Goal: Obtain resource: Download file/media

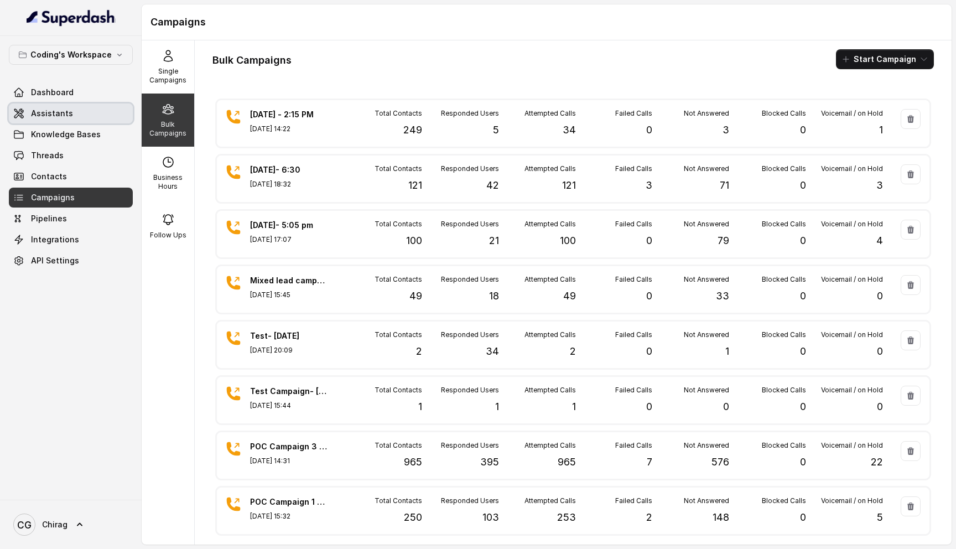
click at [80, 118] on link "Assistants" at bounding box center [71, 113] width 124 height 20
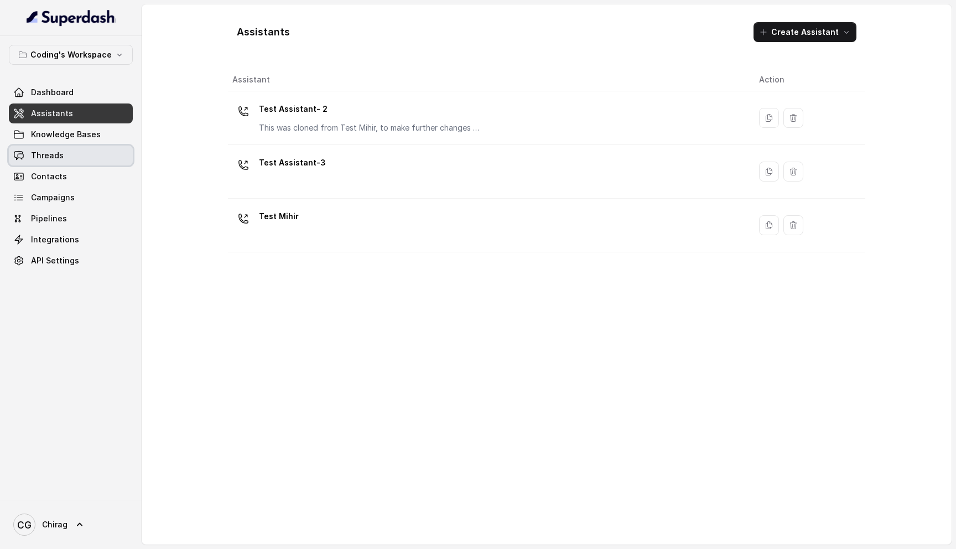
click at [77, 146] on link "Threads" at bounding box center [71, 156] width 124 height 20
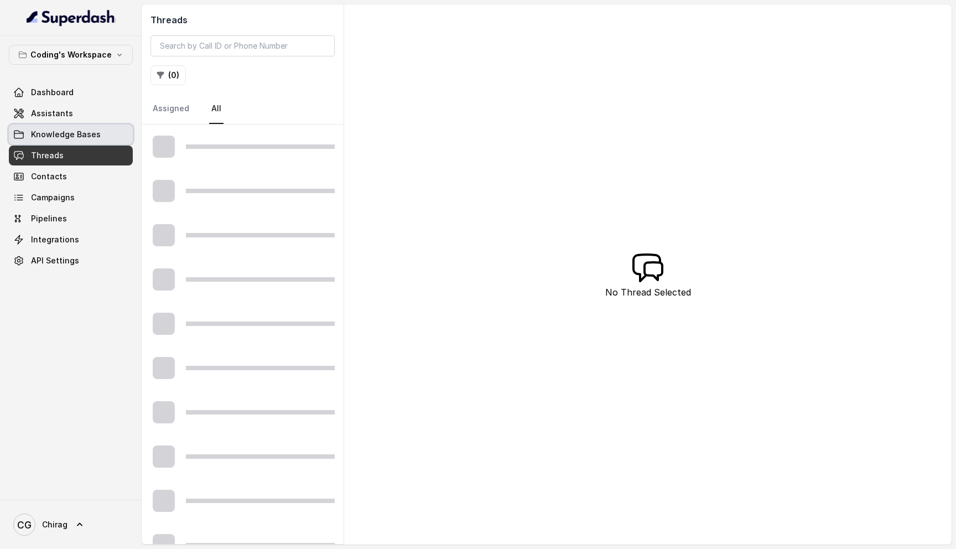
click at [95, 136] on span "Knowledge Bases" at bounding box center [66, 134] width 70 height 11
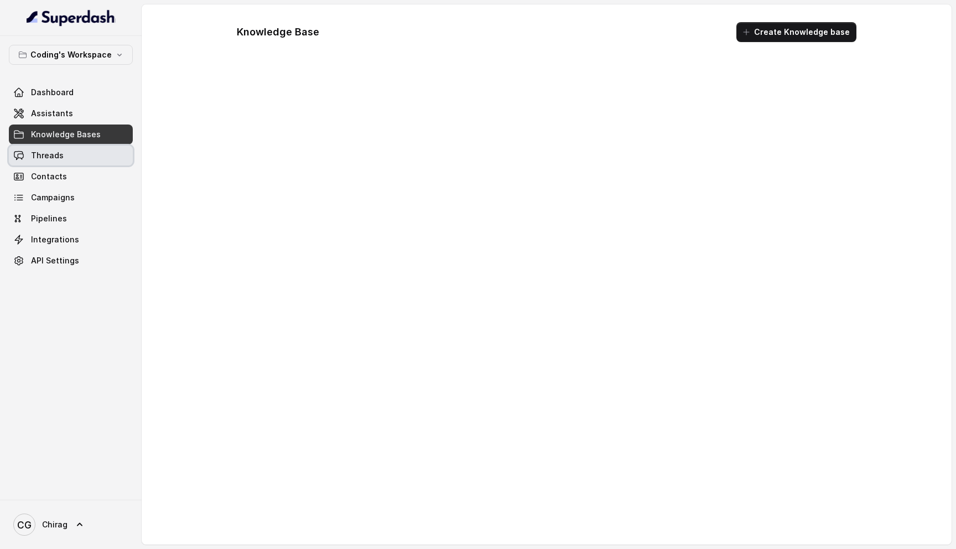
click at [81, 153] on link "Threads" at bounding box center [71, 156] width 124 height 20
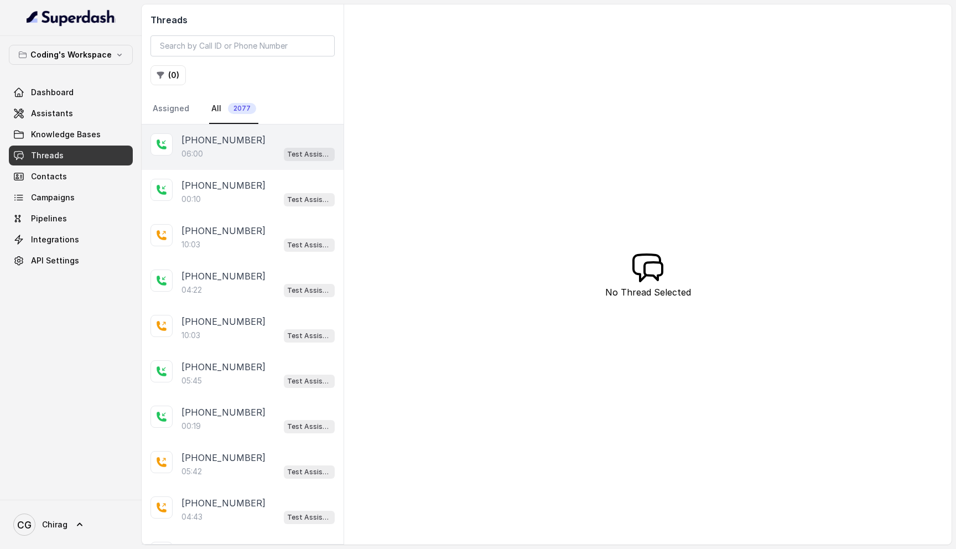
click at [291, 139] on div "[PHONE_NUMBER]" at bounding box center [257, 139] width 153 height 13
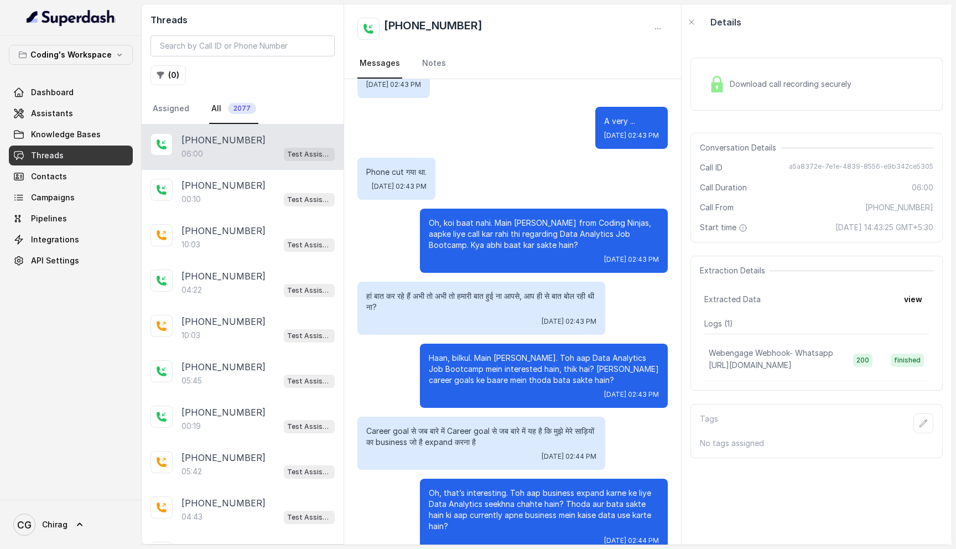
scroll to position [78, 0]
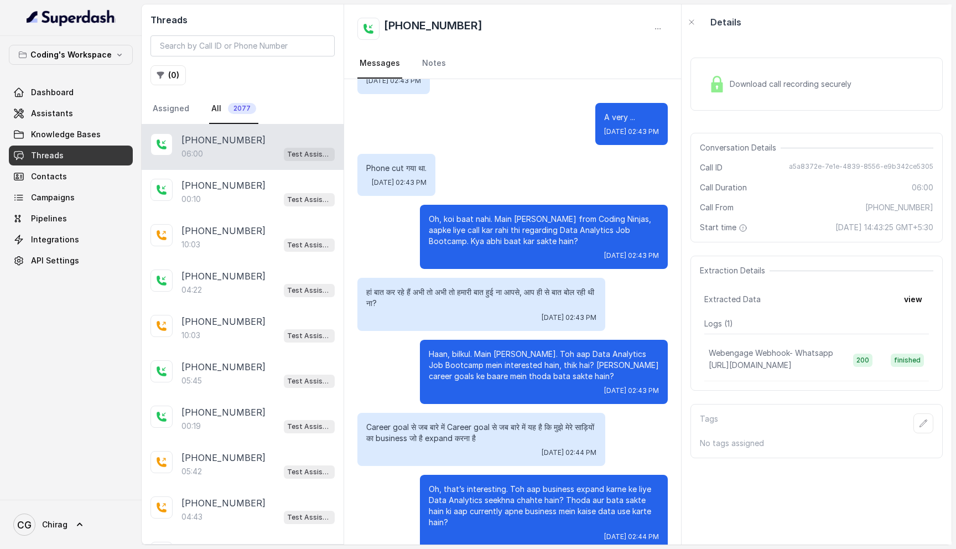
click at [723, 84] on img at bounding box center [717, 84] width 17 height 17
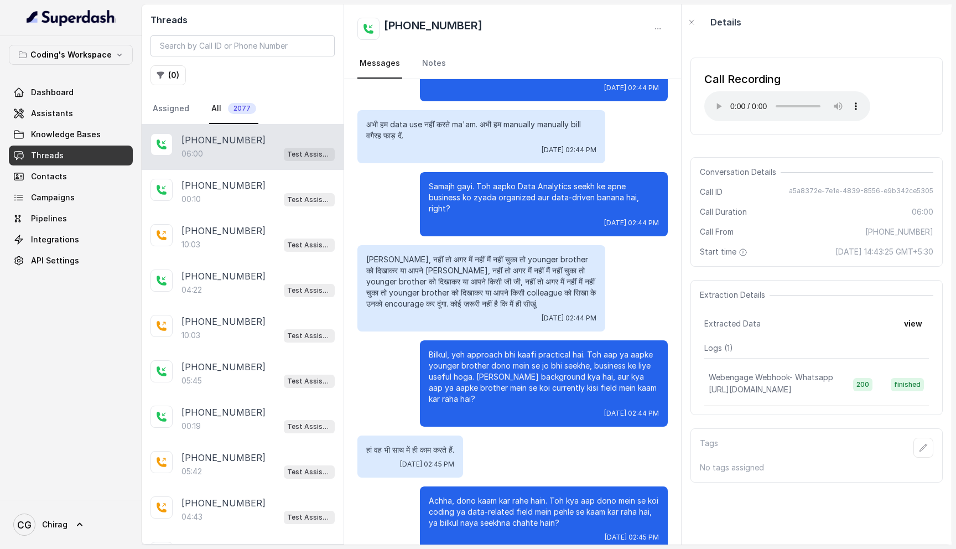
scroll to position [0, 0]
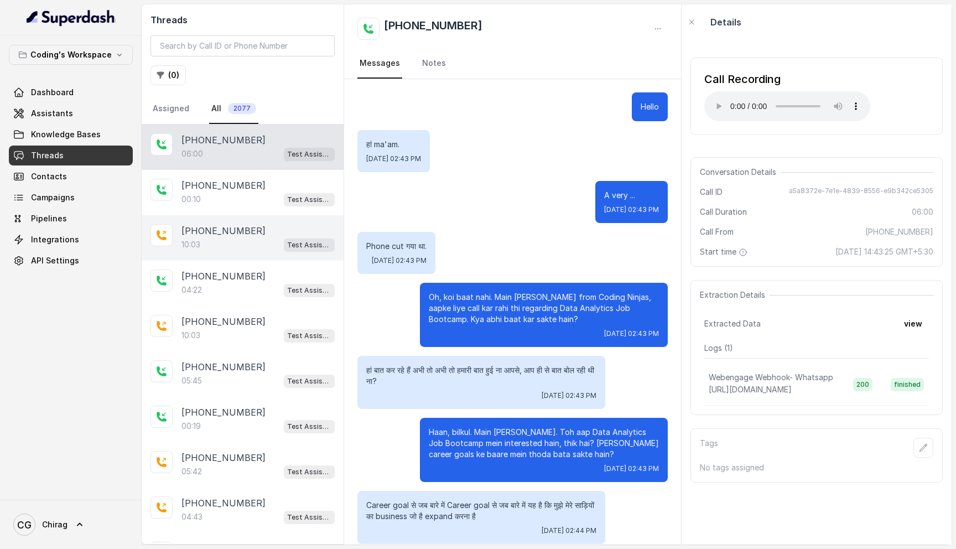
click at [227, 253] on div "+917049159191 10:03 Test Assistant- 2" at bounding box center [243, 237] width 202 height 45
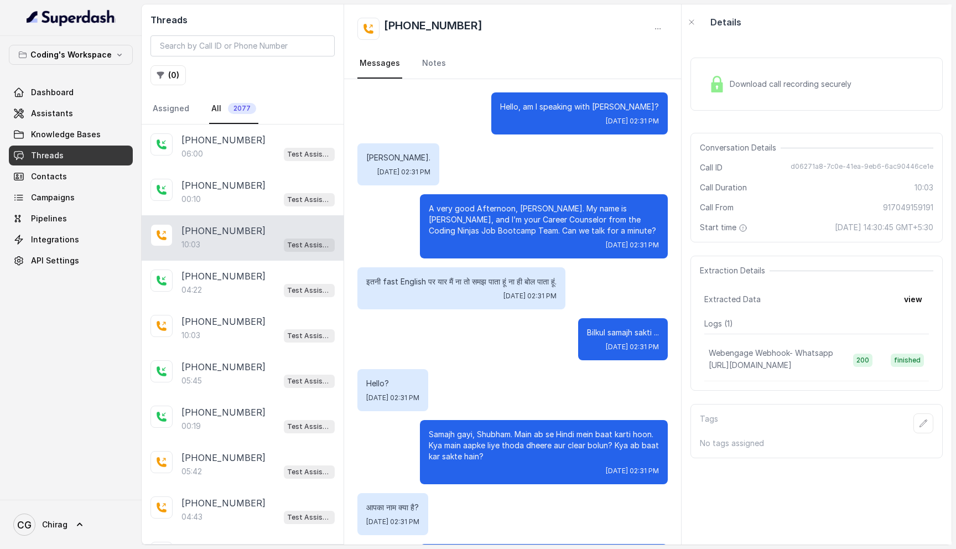
click at [728, 84] on div "Download call recording securely" at bounding box center [780, 83] width 152 height 25
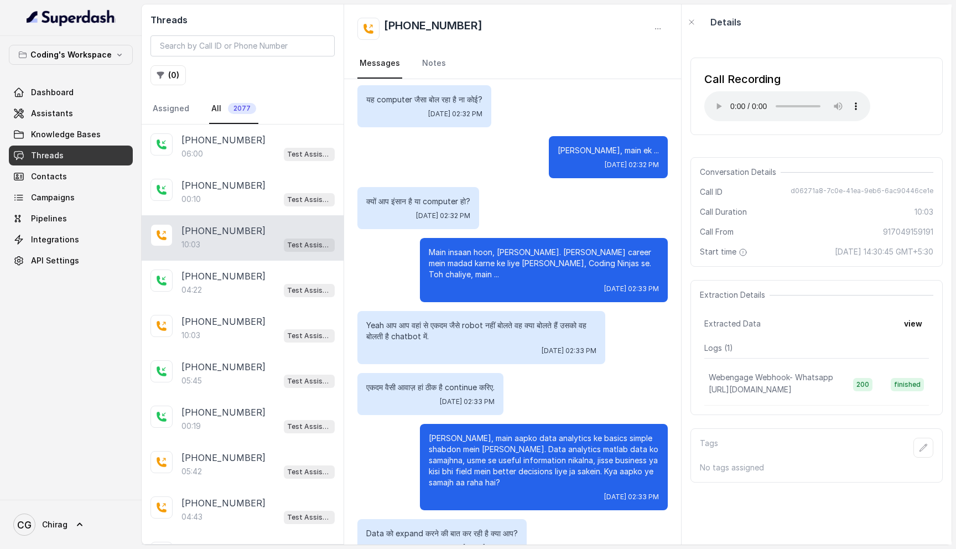
scroll to position [1067, 0]
click at [541, 89] on div "यह computer जैसा बोल रहा है ना कोई? Sat, Sep 6, 2025, 02:32 PM" at bounding box center [512, 107] width 310 height 42
click at [542, 36] on div "[PHONE_NUMBER]" at bounding box center [512, 29] width 310 height 22
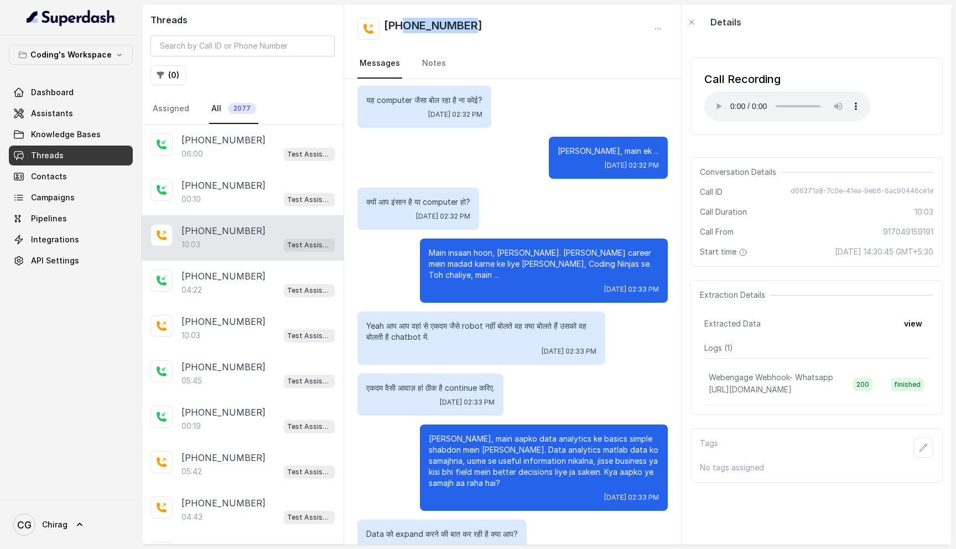
drag, startPoint x: 472, startPoint y: 25, endPoint x: 402, endPoint y: 27, distance: 69.7
click at [402, 27] on div "[PHONE_NUMBER]" at bounding box center [512, 29] width 310 height 22
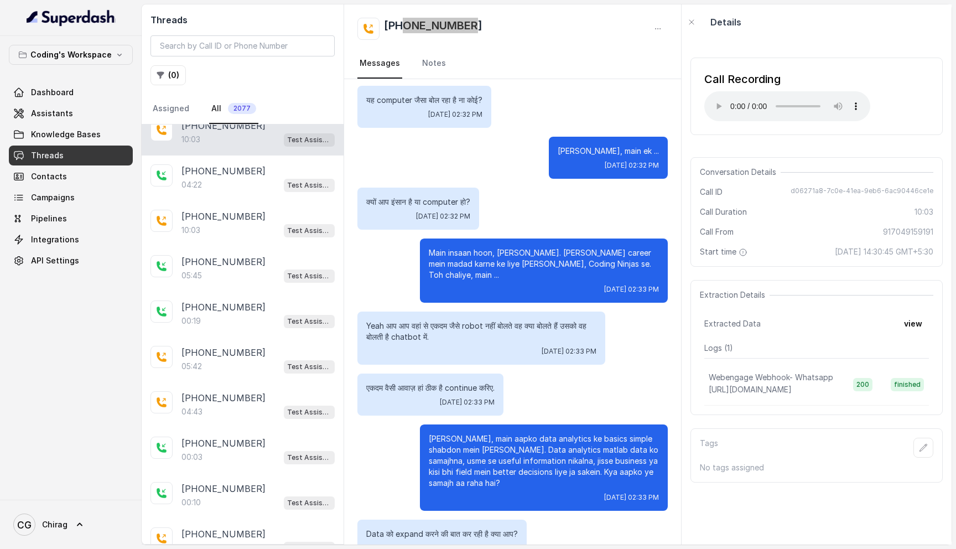
scroll to position [0, 0]
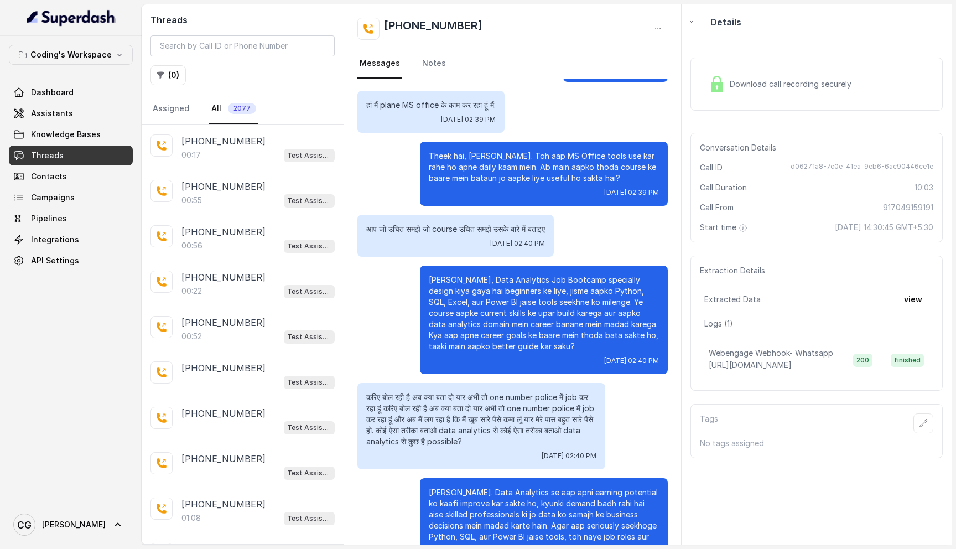
scroll to position [1866, 0]
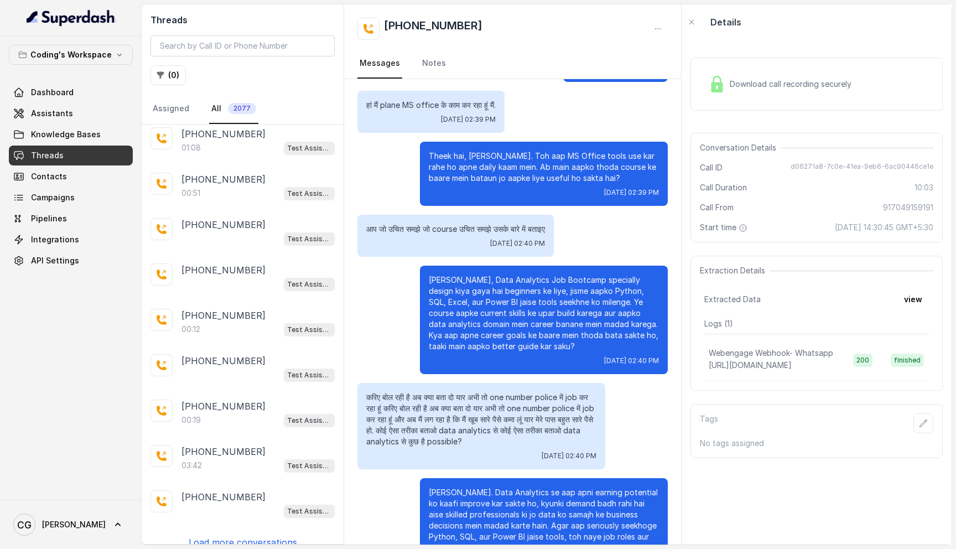
click at [247, 536] on p "Load more conversations" at bounding box center [243, 542] width 108 height 13
click at [258, 458] on div "03:42 Test Assistant- 2" at bounding box center [257, 465] width 153 height 14
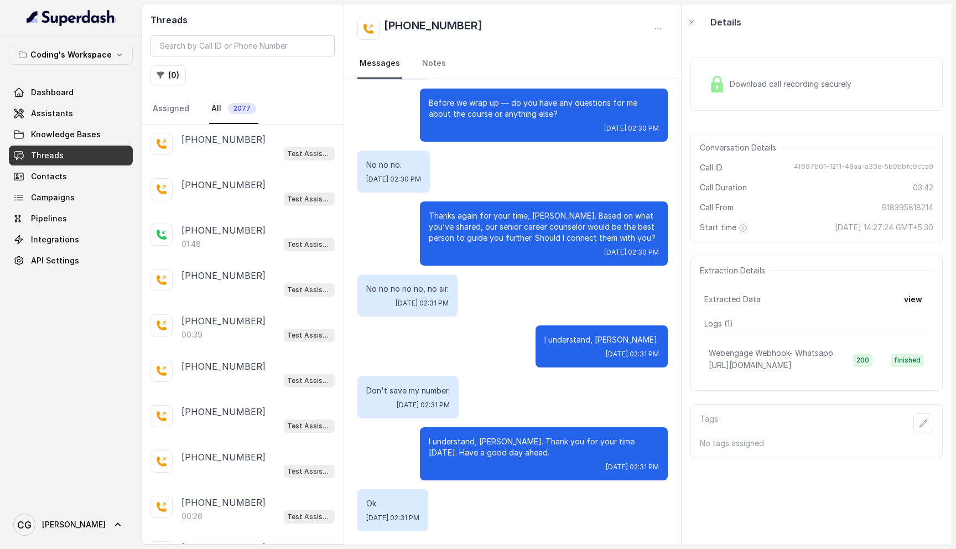
scroll to position [3319, 0]
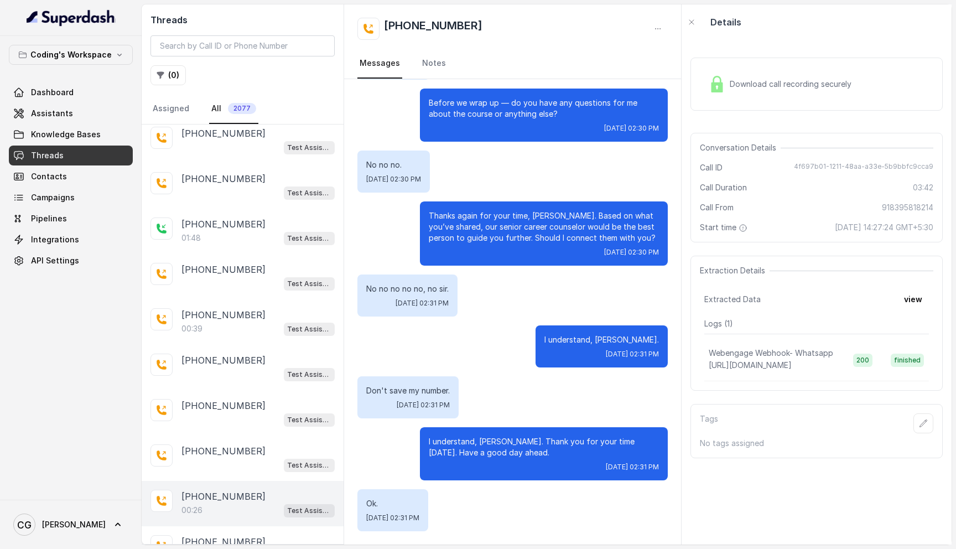
click at [267, 490] on div "+917619199314" at bounding box center [257, 496] width 153 height 13
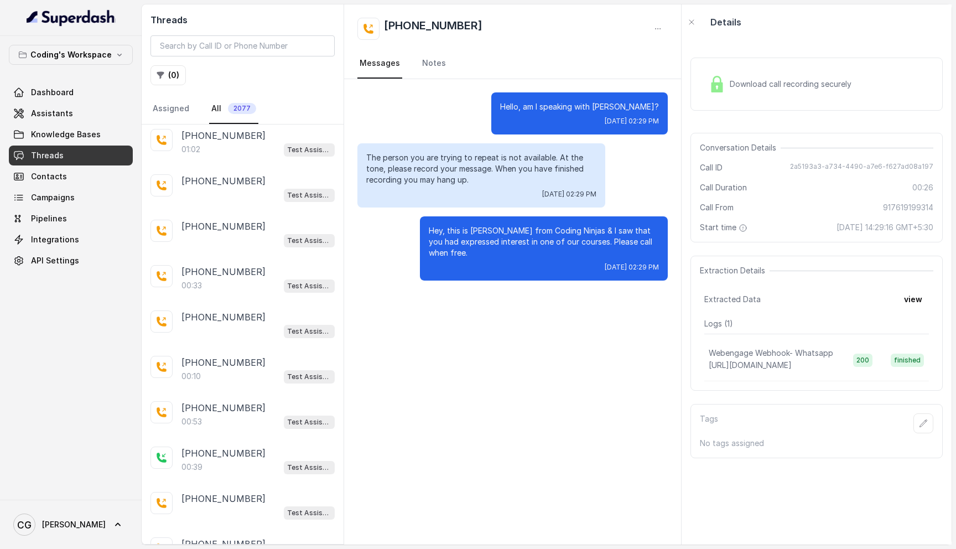
scroll to position [4121, 0]
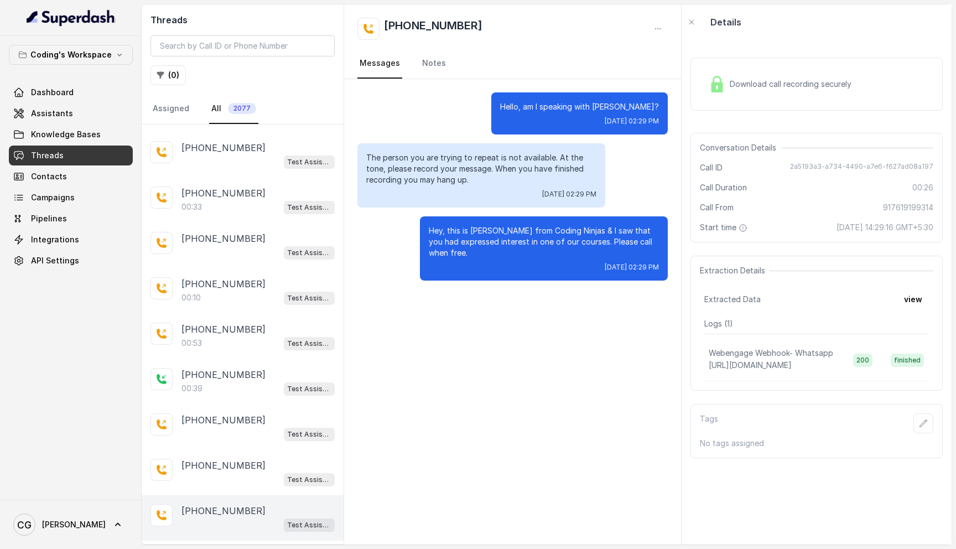
click at [275, 517] on div "Test Assistant- 2" at bounding box center [257, 524] width 153 height 14
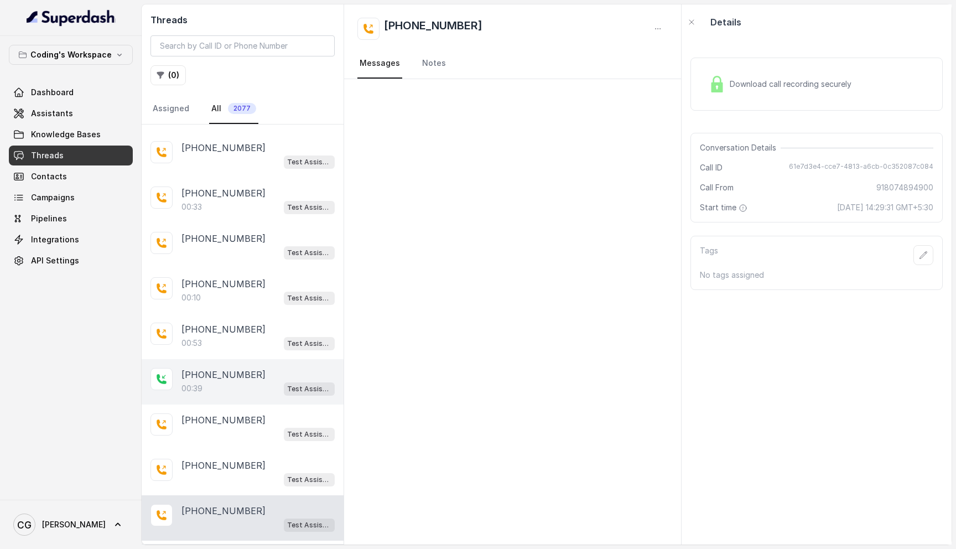
click at [257, 381] on div "00:39 Test Assistant- 2" at bounding box center [257, 388] width 153 height 14
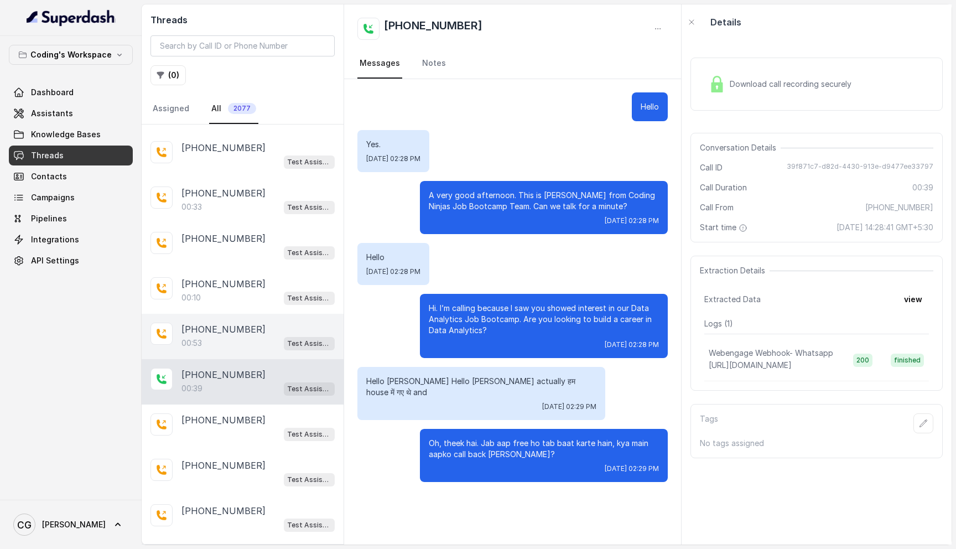
click at [264, 336] on div "00:53 Test Assistant- 2" at bounding box center [257, 343] width 153 height 14
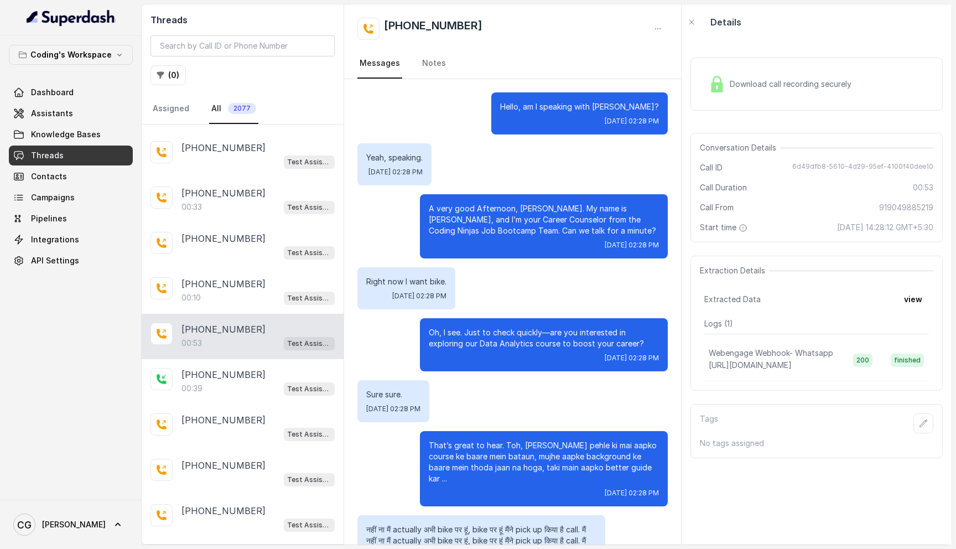
scroll to position [252, 0]
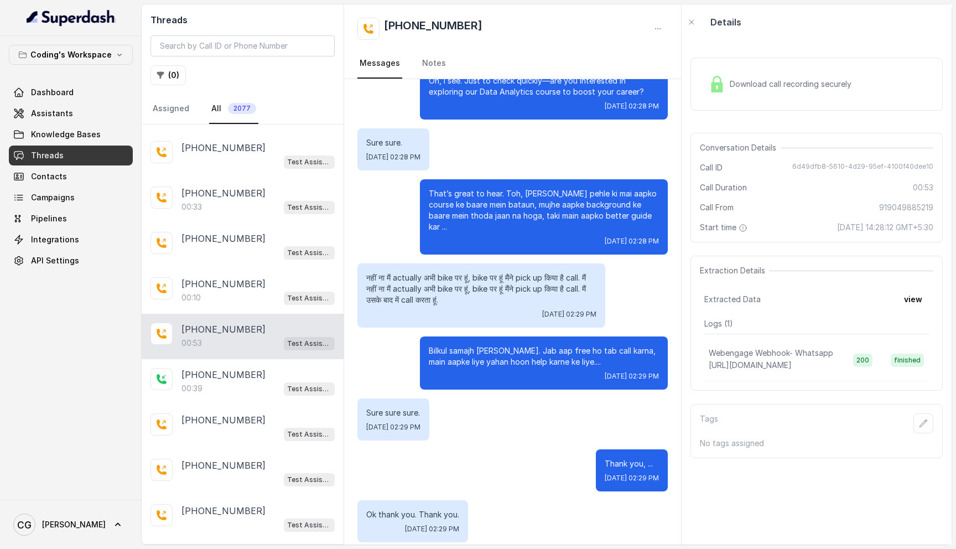
click at [262, 548] on p "Load more conversations" at bounding box center [243, 555] width 108 height 13
click at [264, 548] on p "Load more conversations" at bounding box center [243, 555] width 108 height 13
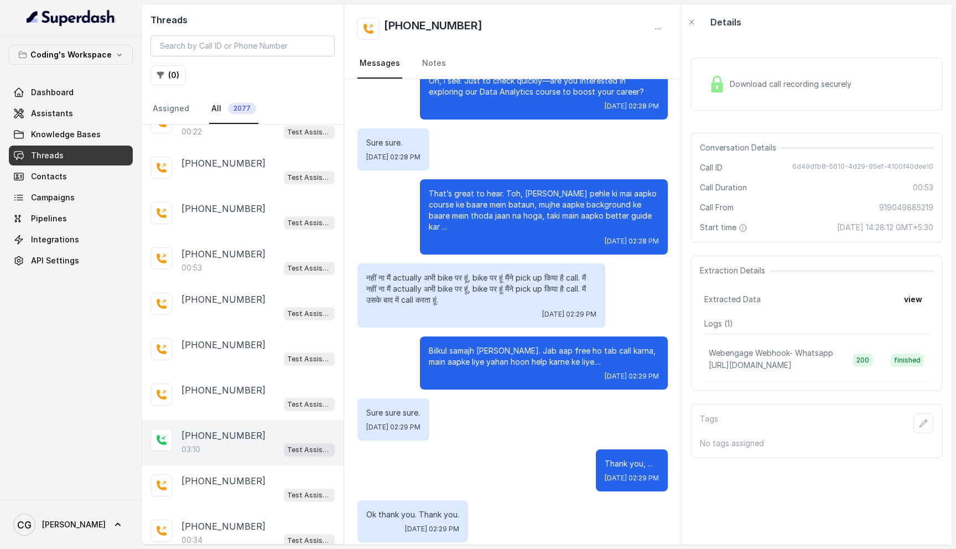
scroll to position [5796, 0]
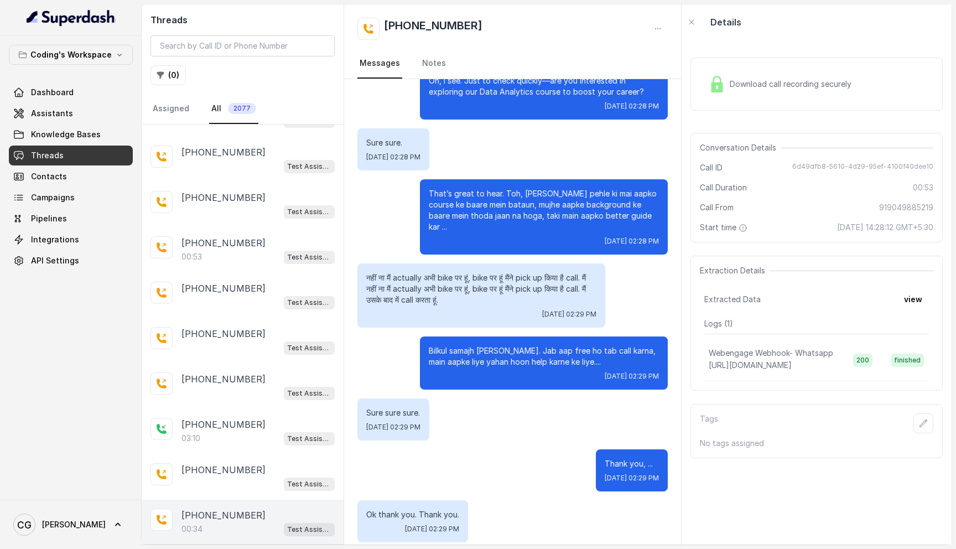
click at [253, 509] on div "+918056595120" at bounding box center [257, 515] width 153 height 13
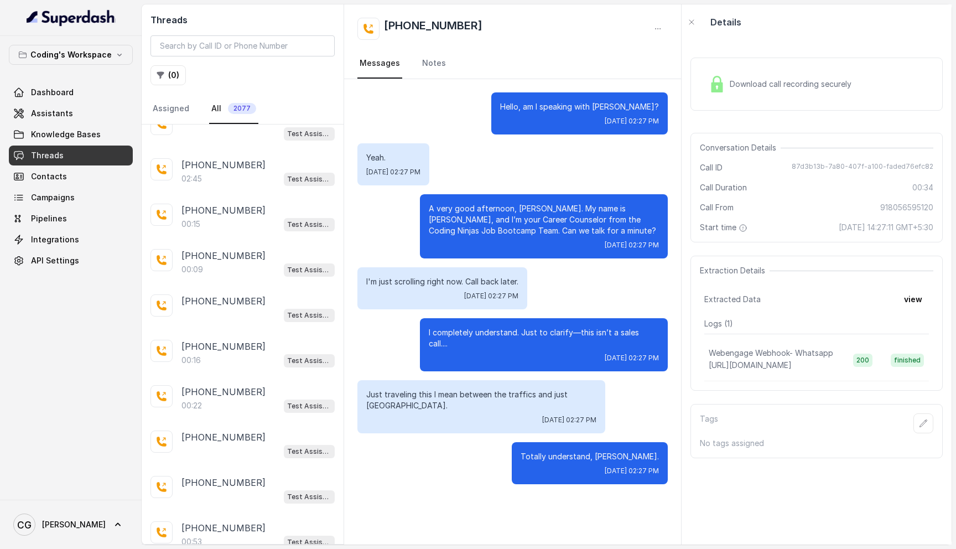
scroll to position [7822, 0]
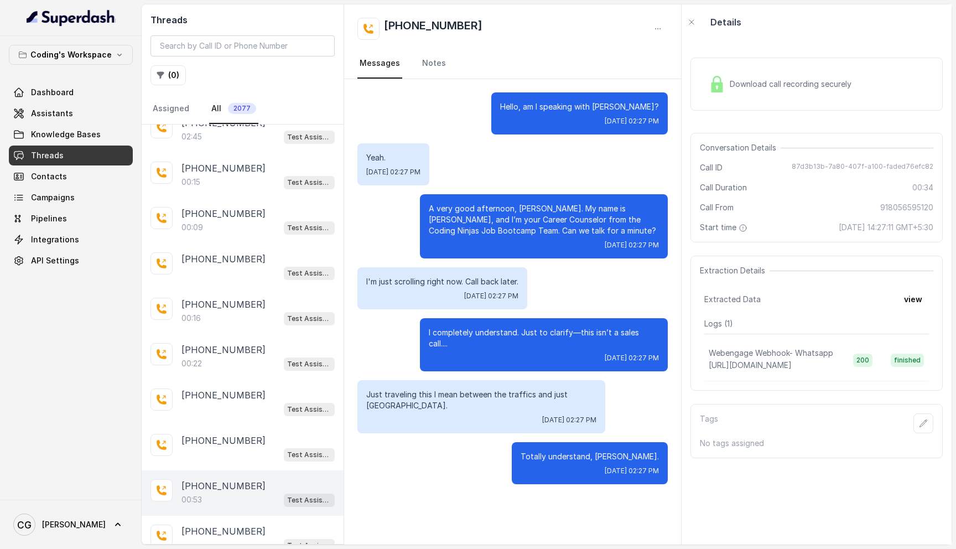
click at [272, 470] on div "+919894548090 00:53 Test Assistant- 2" at bounding box center [243, 492] width 202 height 45
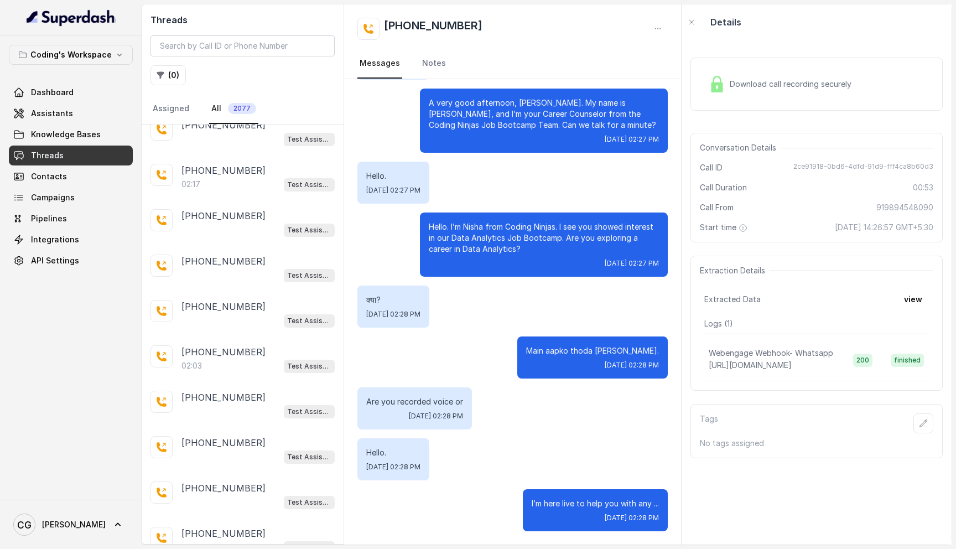
scroll to position [8631, 0]
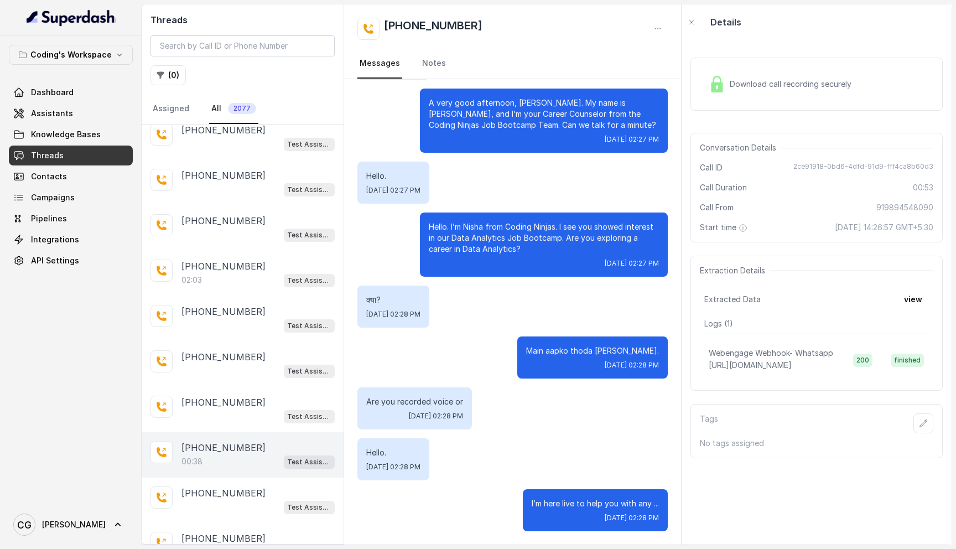
click at [236, 454] on div "00:38 Test Assistant- 2" at bounding box center [257, 461] width 153 height 14
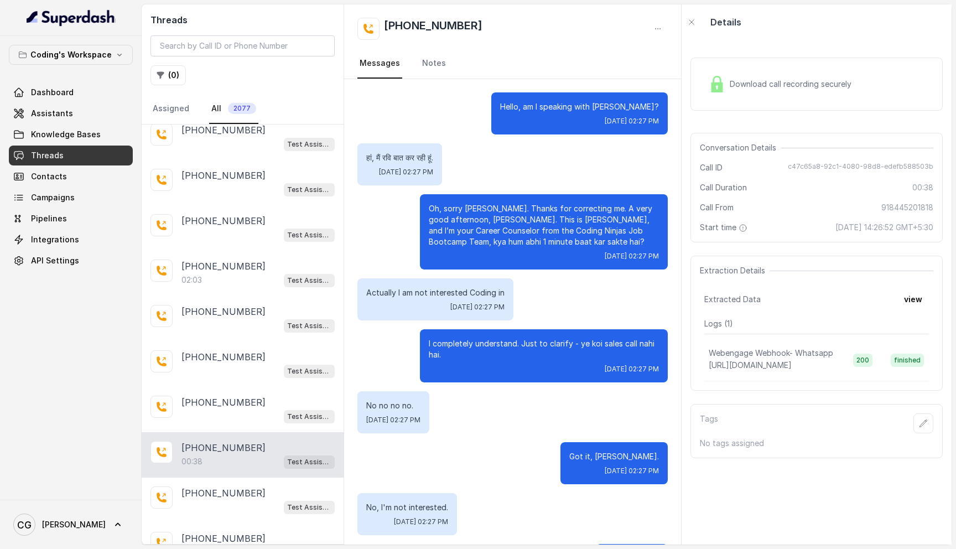
scroll to position [55, 0]
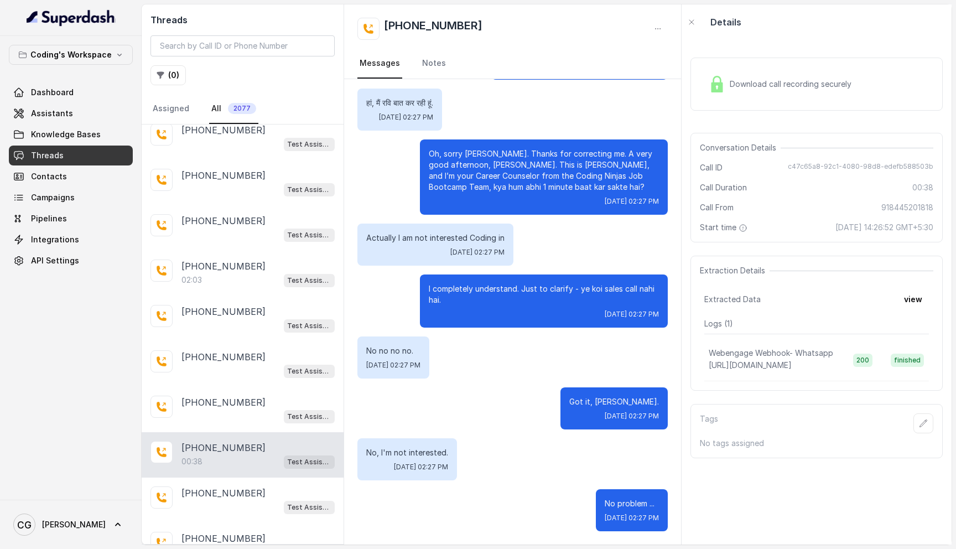
click at [257, 519] on div "+917355195961 06:00 Test Assistant- 2 +919557230262 00:10 Test Assistant- 2 +91…" at bounding box center [243, 334] width 202 height 419
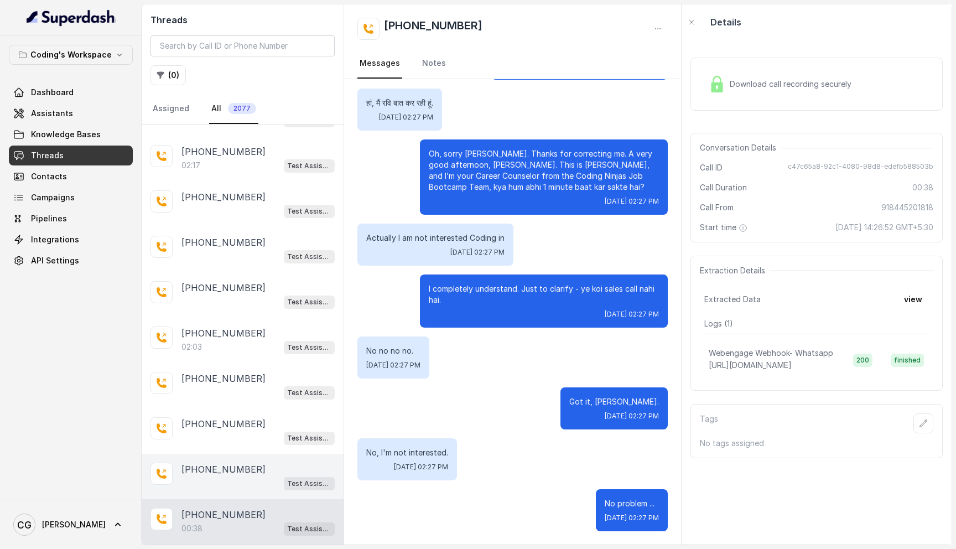
scroll to position [8631, 0]
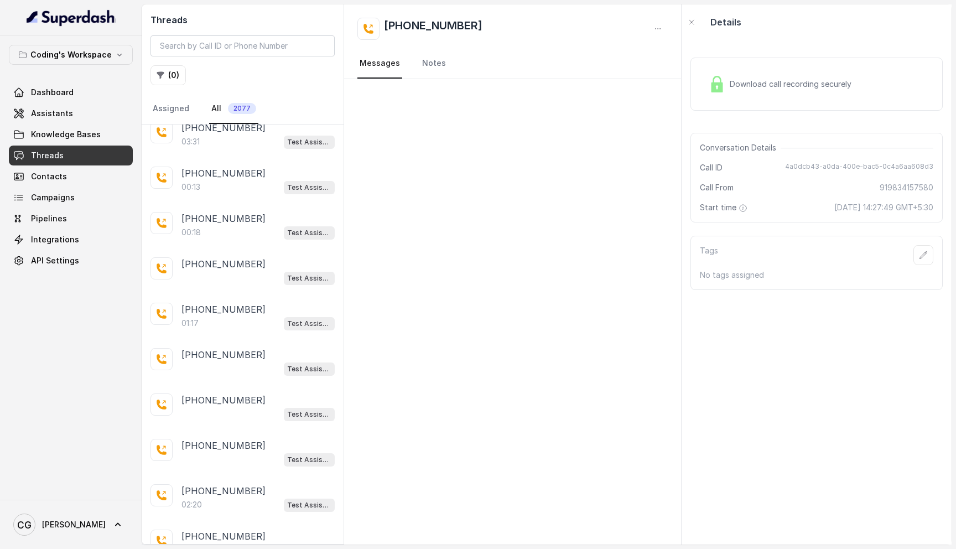
scroll to position [10669, 0]
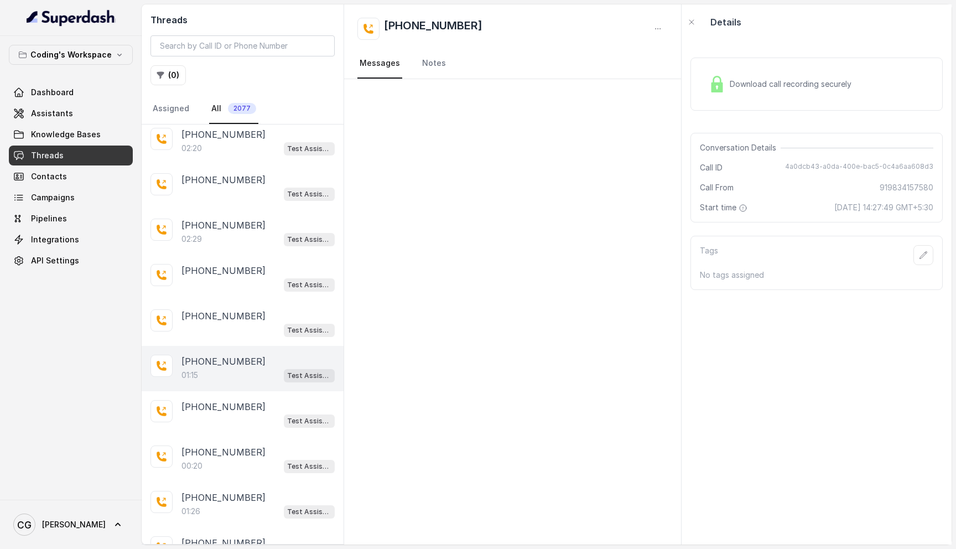
click at [273, 346] on div "+918287943104 01:15 Test Assistant- 2" at bounding box center [243, 368] width 202 height 45
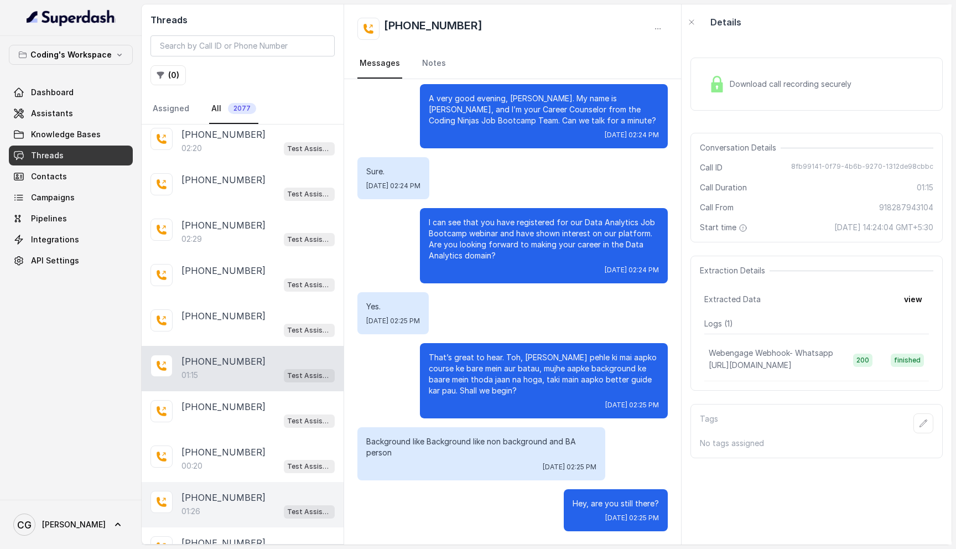
scroll to position [10886, 0]
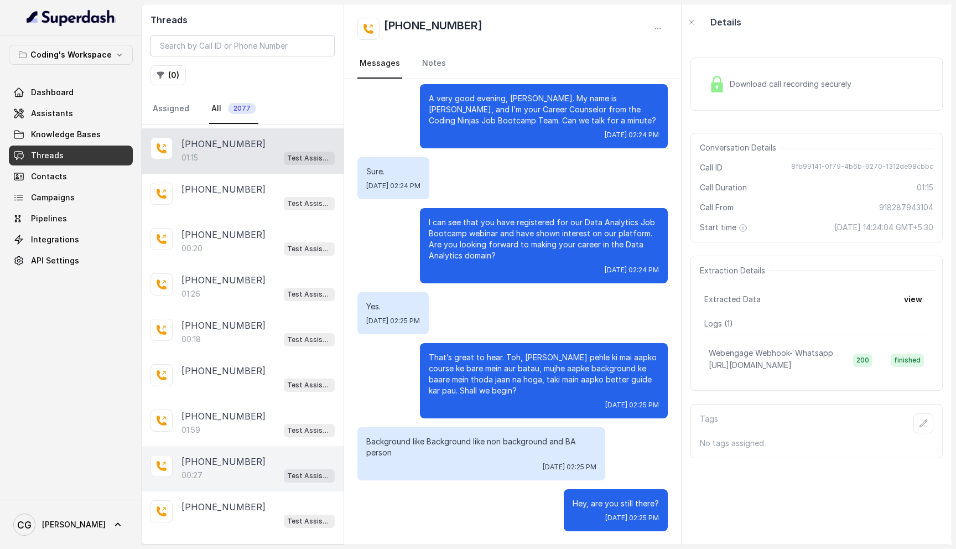
click at [246, 455] on p "+919008011966" at bounding box center [223, 461] width 84 height 13
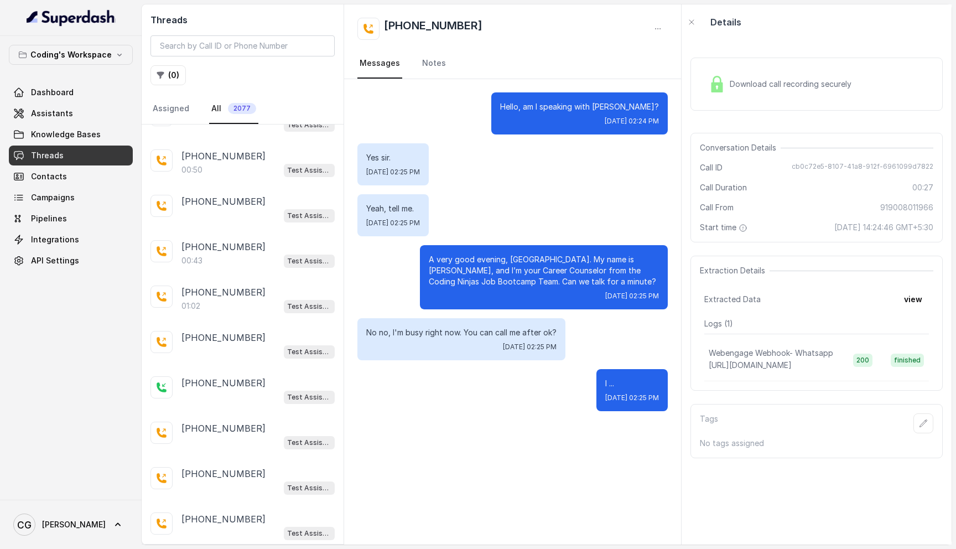
scroll to position [12238, 0]
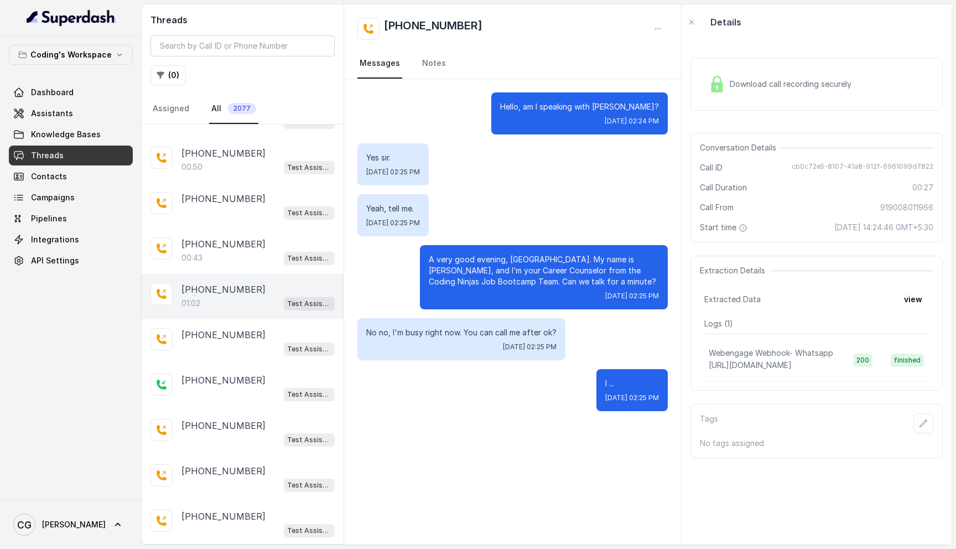
click at [245, 296] on div "01:02 Test Assistant- 2" at bounding box center [257, 303] width 153 height 14
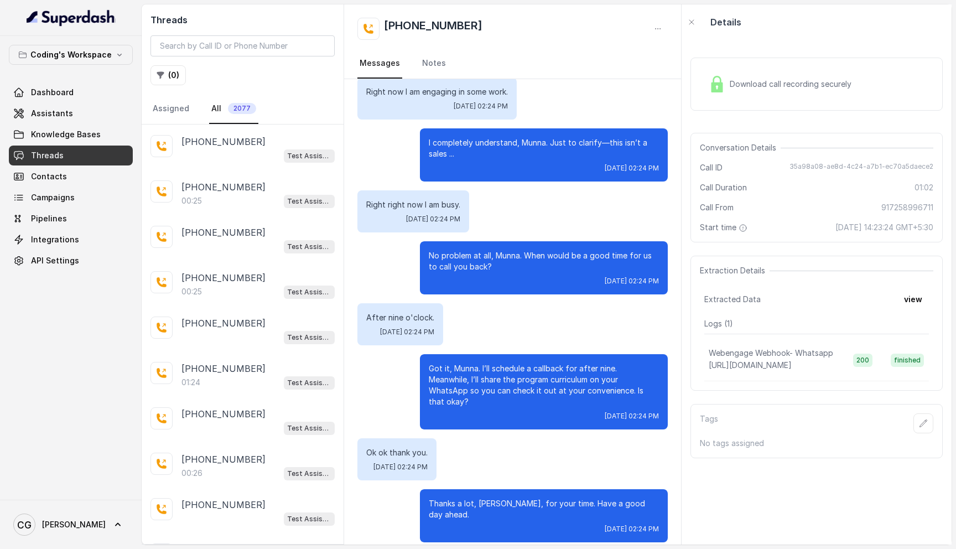
scroll to position [13141, 0]
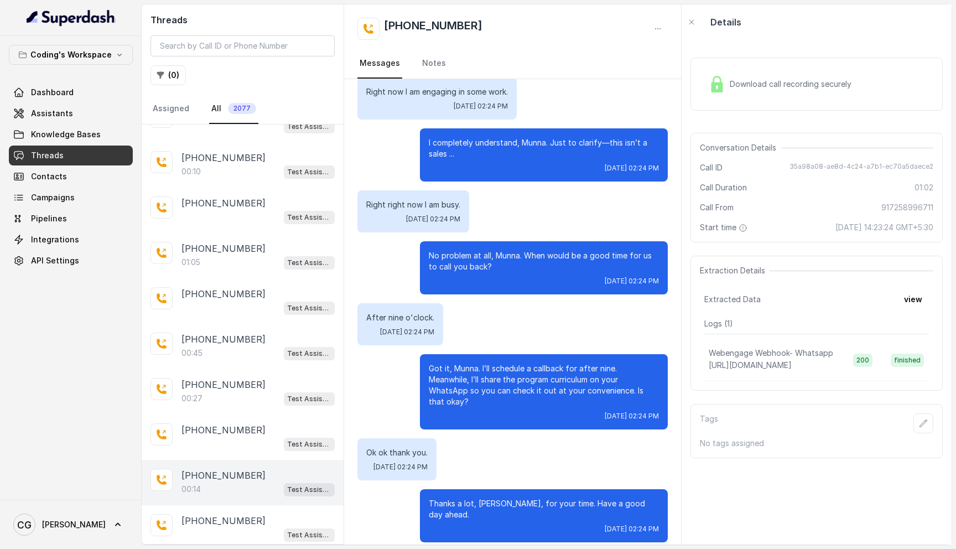
click at [277, 469] on div "+919359955222" at bounding box center [257, 475] width 153 height 13
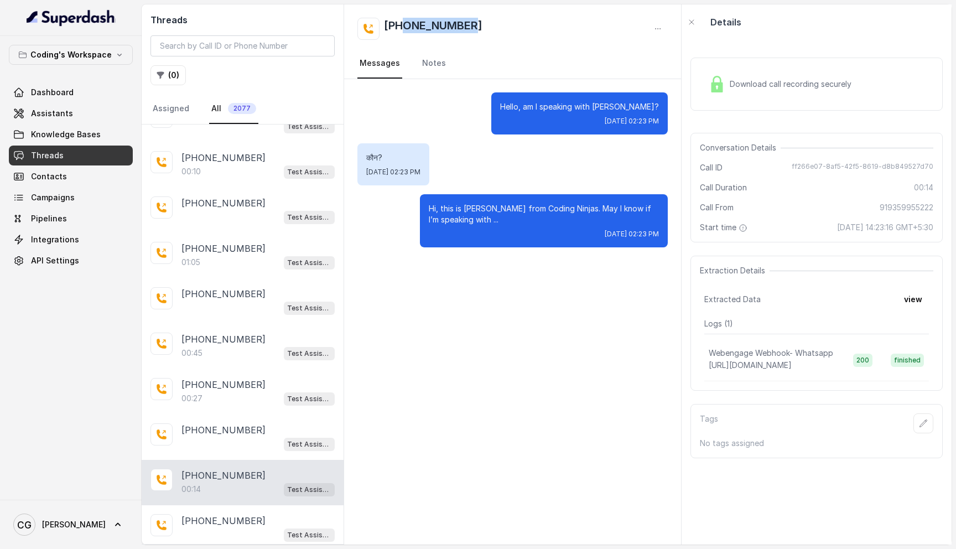
drag, startPoint x: 475, startPoint y: 25, endPoint x: 404, endPoint y: 25, distance: 71.4
click at [404, 25] on div "+919359955222" at bounding box center [512, 29] width 310 height 22
copy h2 "9359955222"
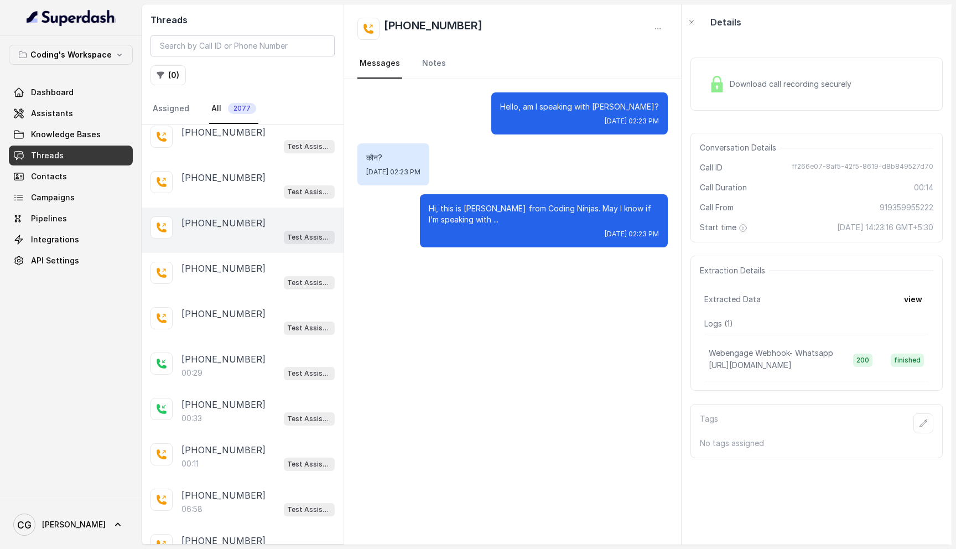
scroll to position [14448, 0]
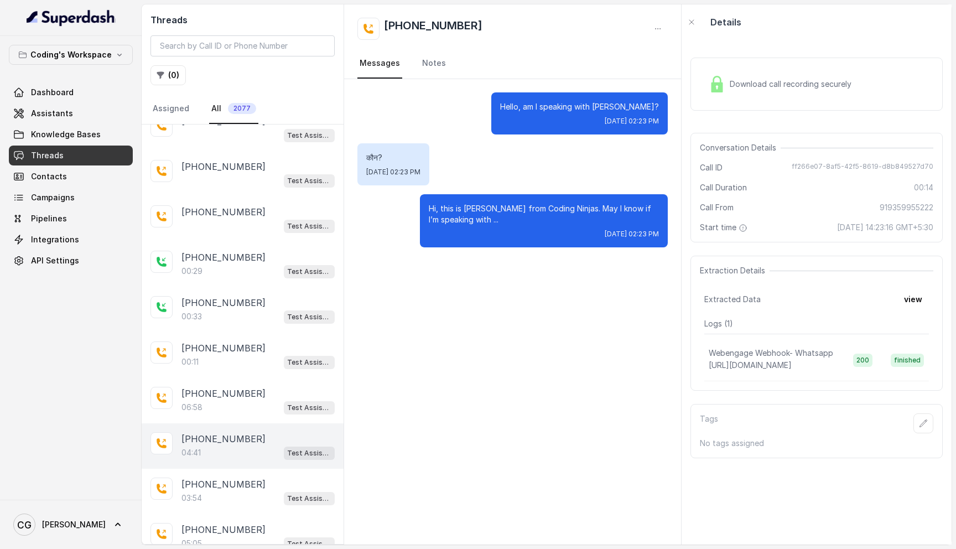
click at [257, 445] on div "04:41 Test Assistant- 2" at bounding box center [257, 452] width 153 height 14
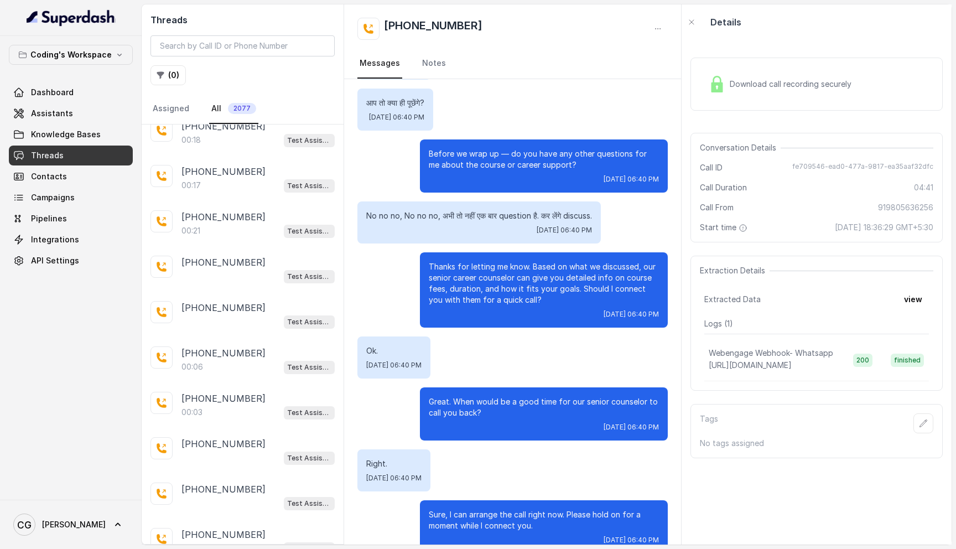
scroll to position [13820, 0]
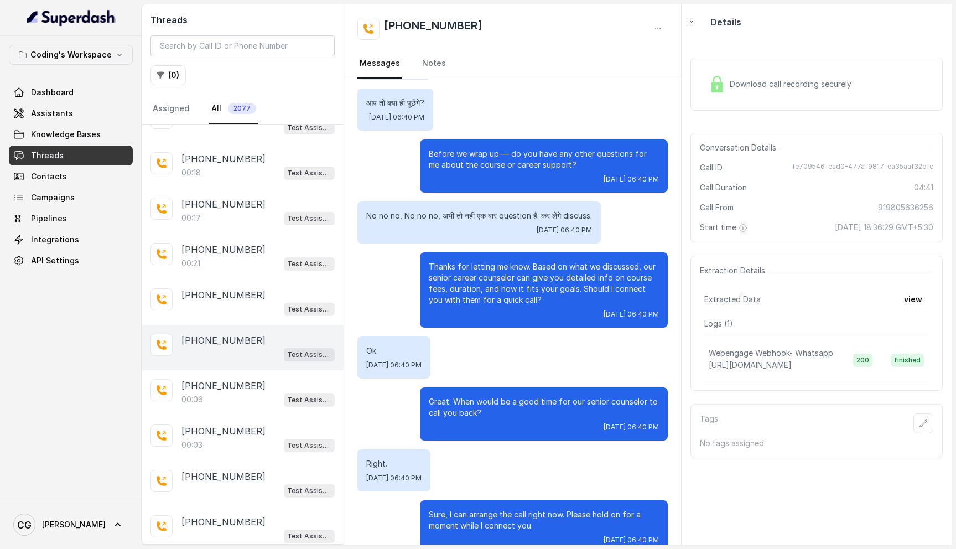
click at [240, 347] on div "Test Assistant- 2" at bounding box center [257, 354] width 153 height 14
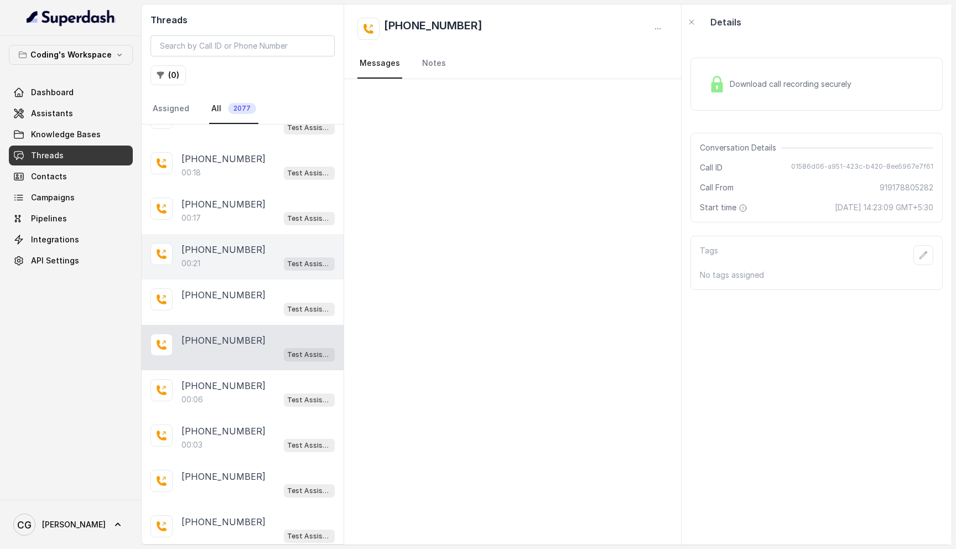
click at [244, 234] on div "+919542204524 00:21 Test Assistant- 2" at bounding box center [243, 256] width 202 height 45
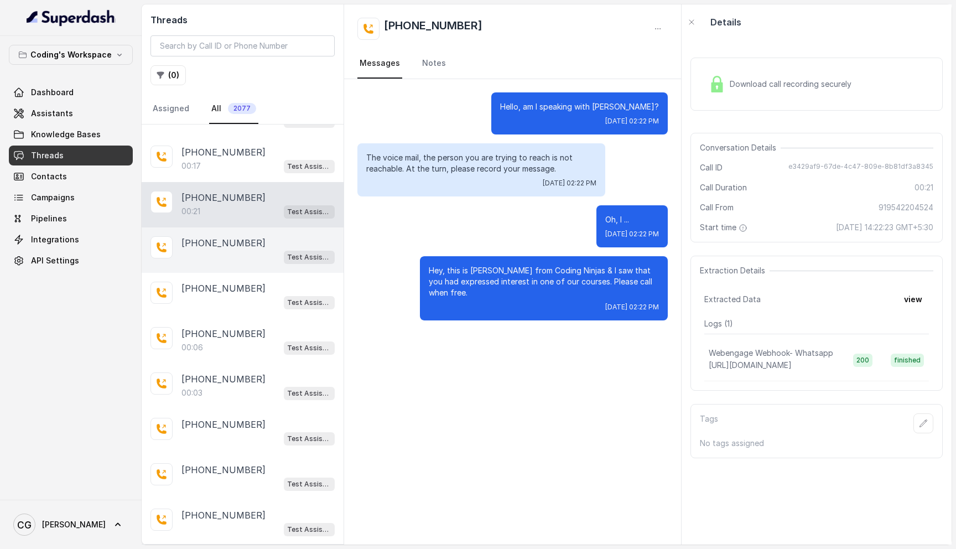
scroll to position [13878, 0]
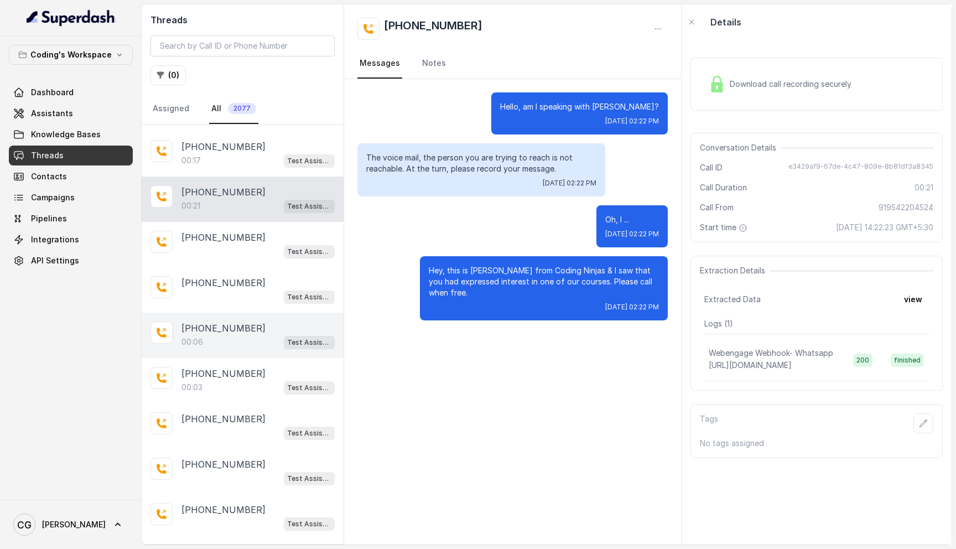
click at [235, 335] on div "00:06 Test Assistant- 2" at bounding box center [257, 342] width 153 height 14
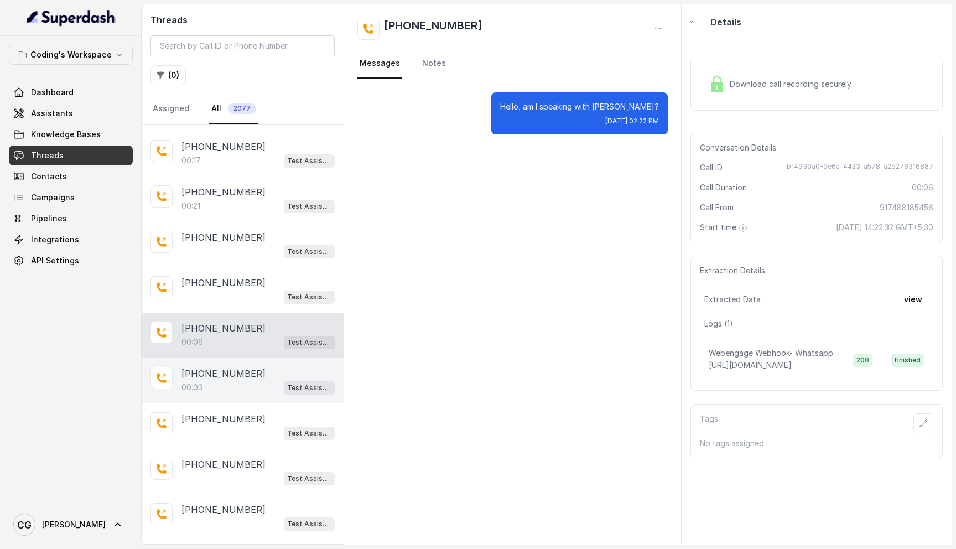
click at [231, 380] on div "00:03 Test Assistant- 2" at bounding box center [257, 387] width 153 height 14
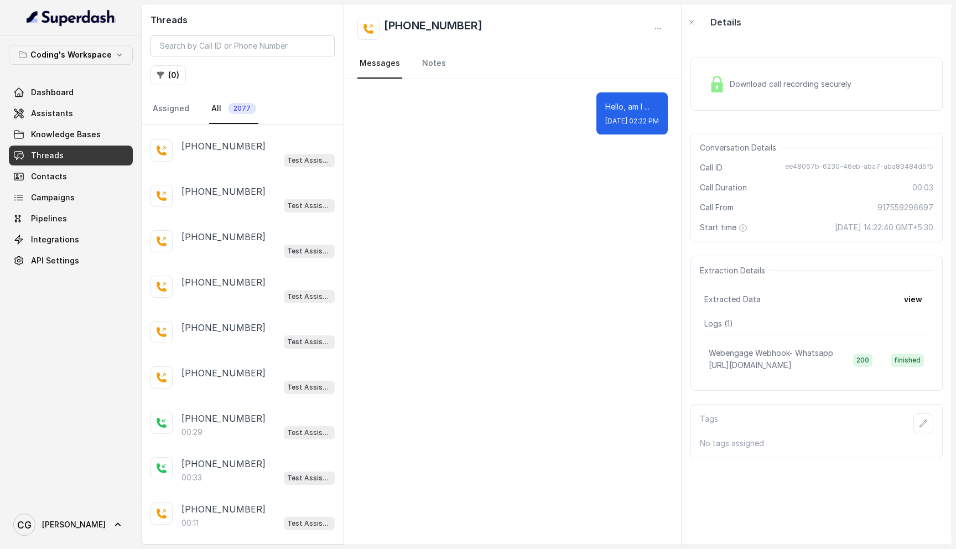
scroll to position [14290, 0]
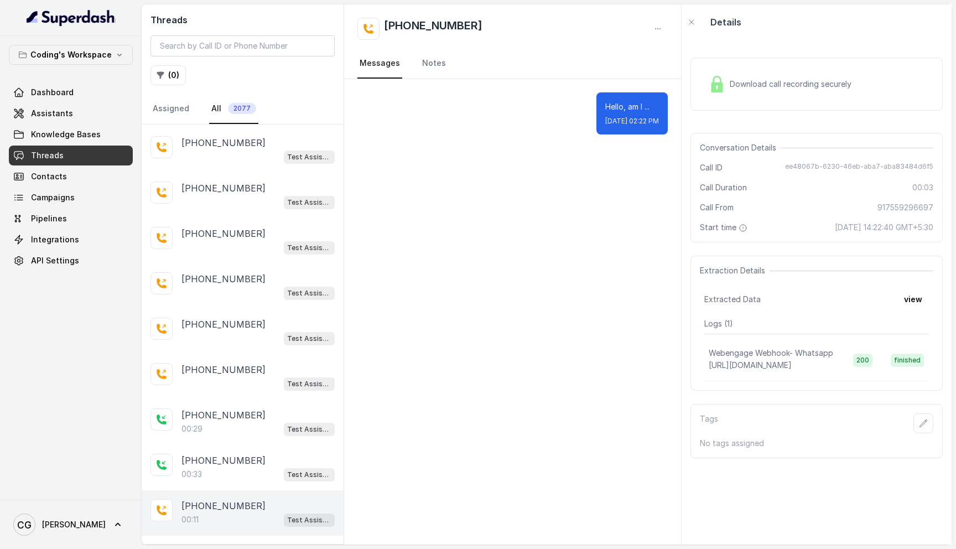
click at [229, 499] on p "+918108266388" at bounding box center [223, 505] width 84 height 13
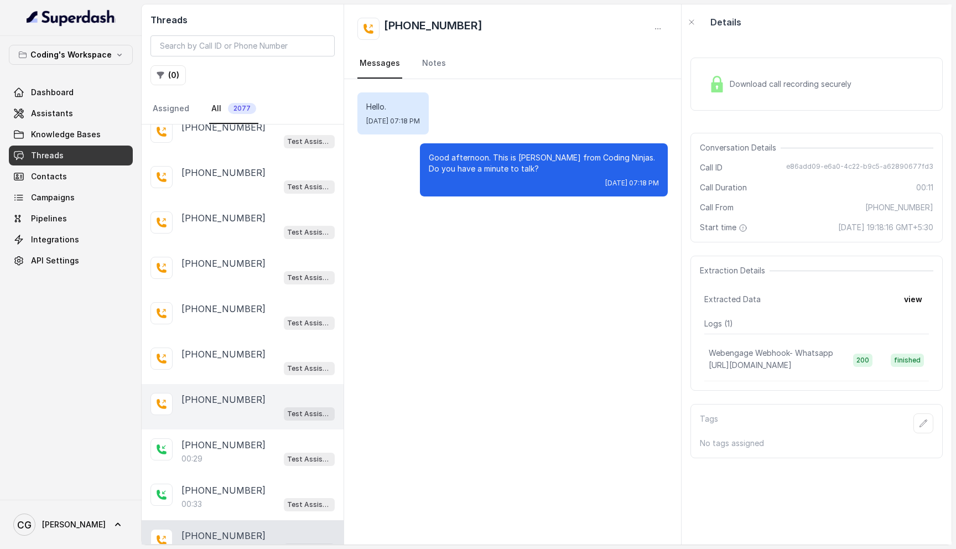
scroll to position [14254, 0]
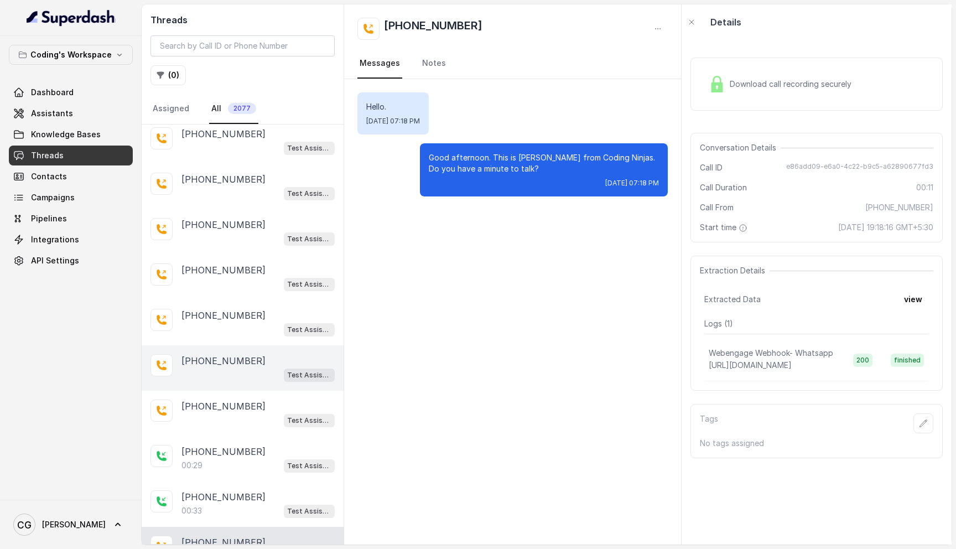
click at [238, 345] on div "+917981386056 Test Assistant- 2" at bounding box center [243, 367] width 202 height 45
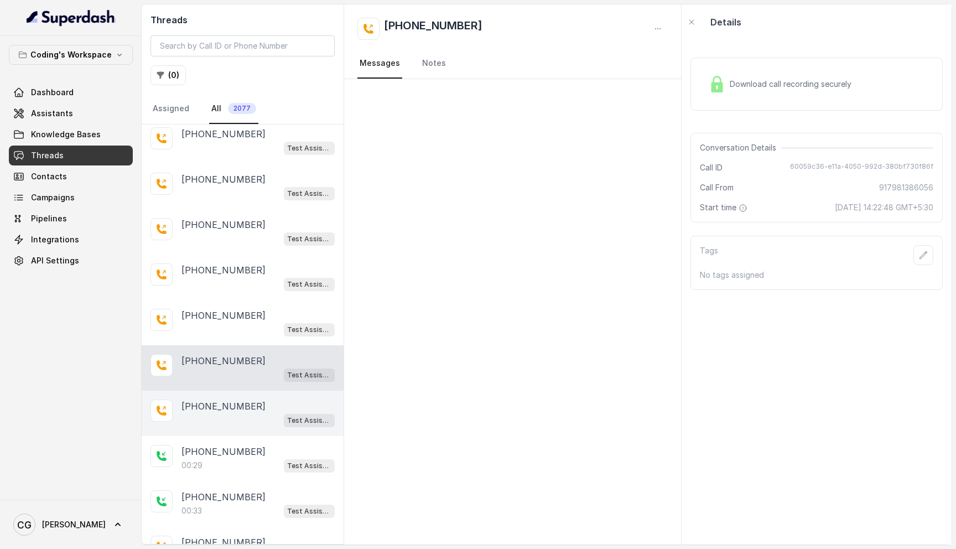
click at [237, 400] on p "+919891225045" at bounding box center [223, 406] width 84 height 13
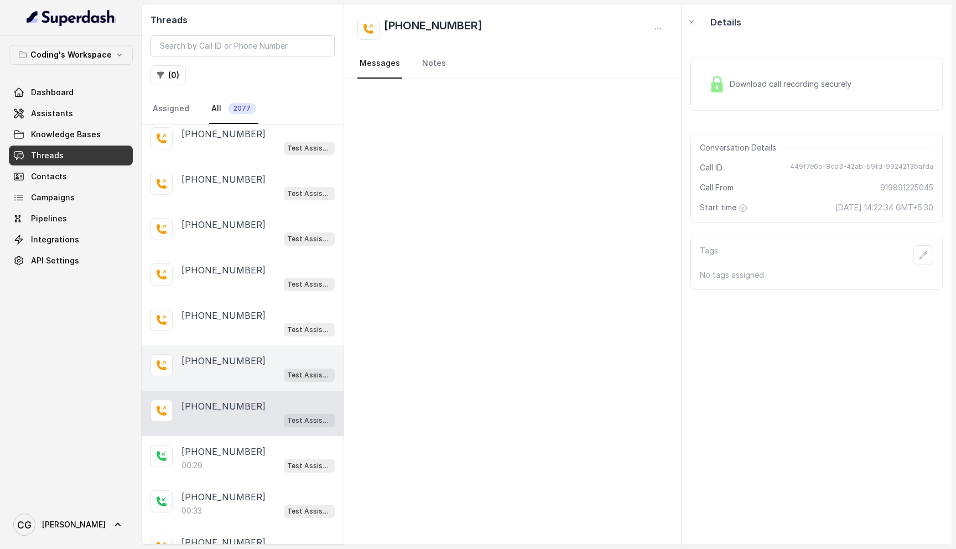
click at [244, 354] on p "+917981386056" at bounding box center [223, 360] width 84 height 13
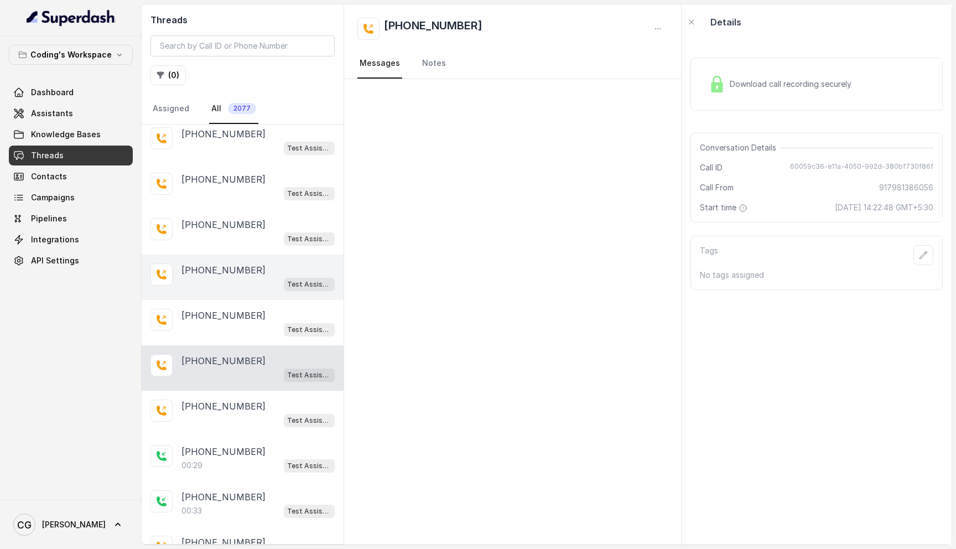
click at [250, 255] on div "+919910656732 Test Assistant- 2" at bounding box center [243, 277] width 202 height 45
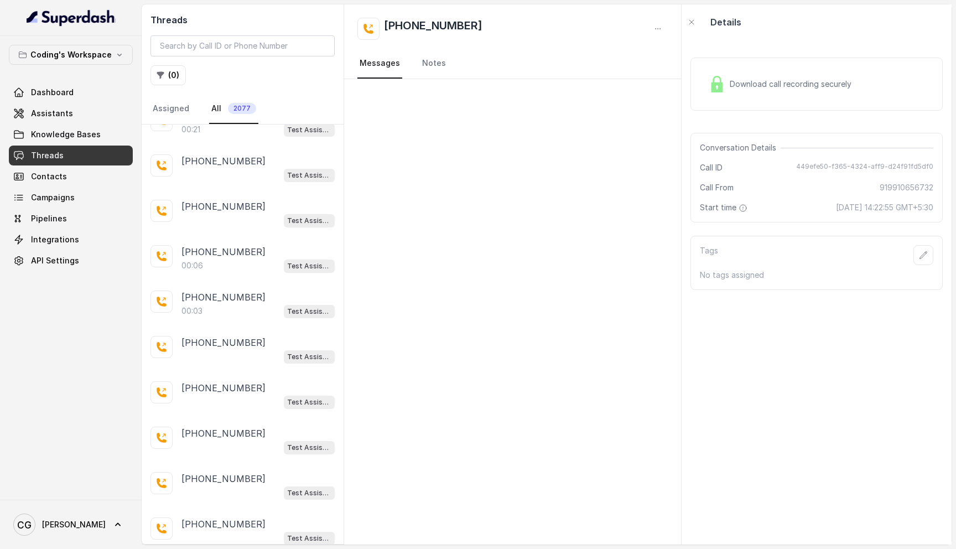
scroll to position [13951, 0]
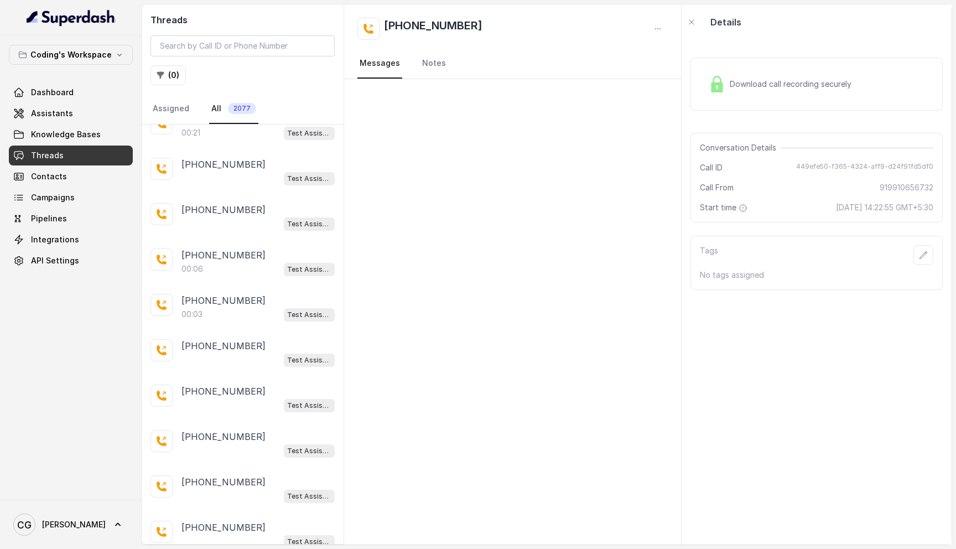
click at [250, 294] on div "+917559296697" at bounding box center [257, 300] width 153 height 13
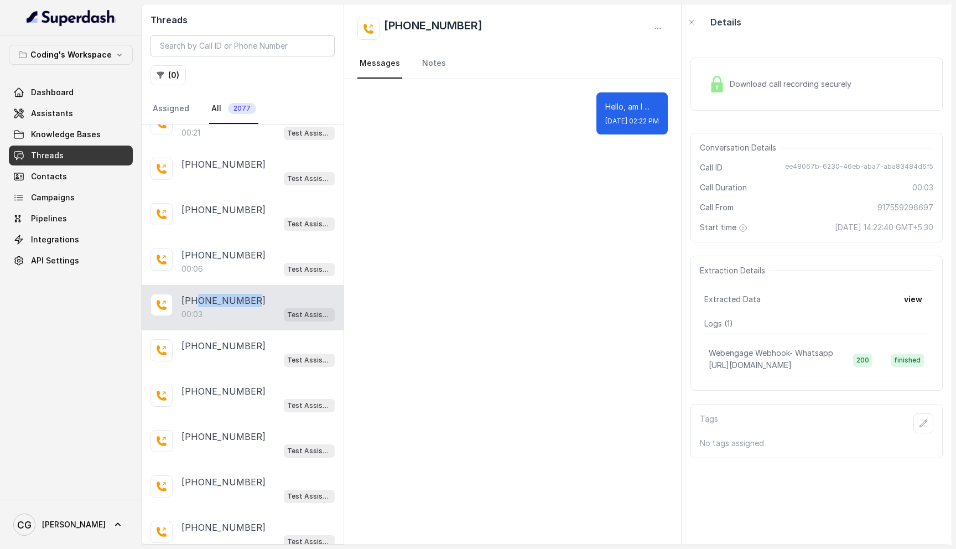
drag, startPoint x: 252, startPoint y: 212, endPoint x: 198, endPoint y: 215, distance: 53.8
click at [198, 294] on div "+917559296697" at bounding box center [257, 300] width 153 height 13
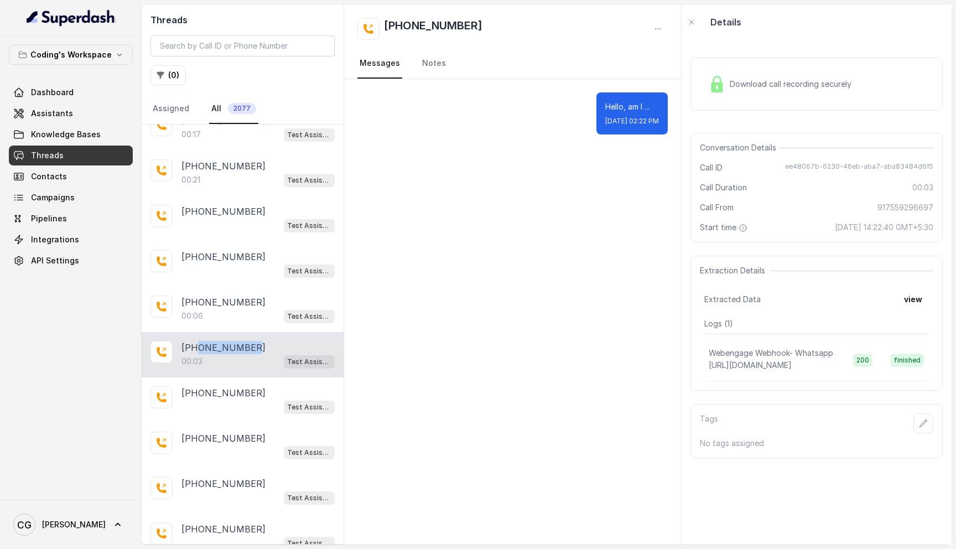
scroll to position [13900, 0]
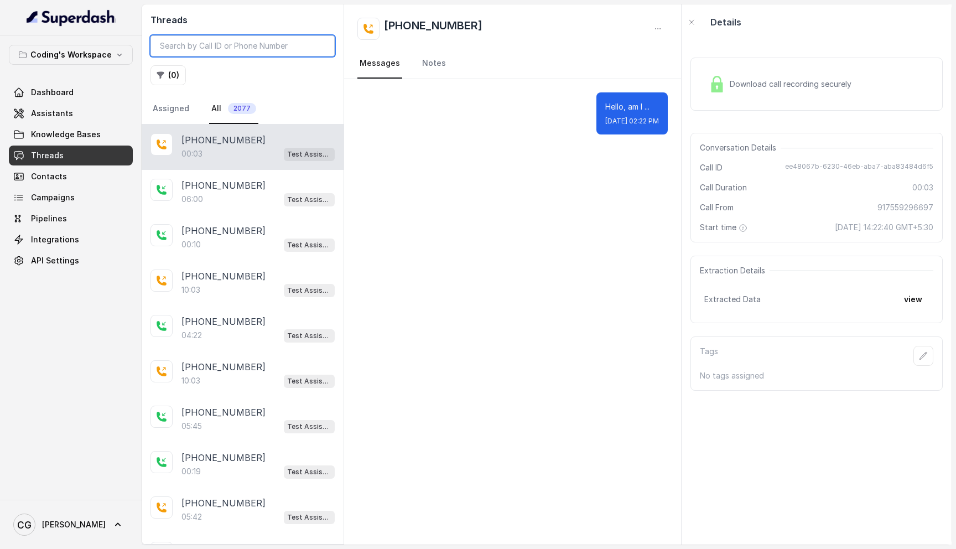
click at [297, 46] on input "search" at bounding box center [243, 45] width 184 height 21
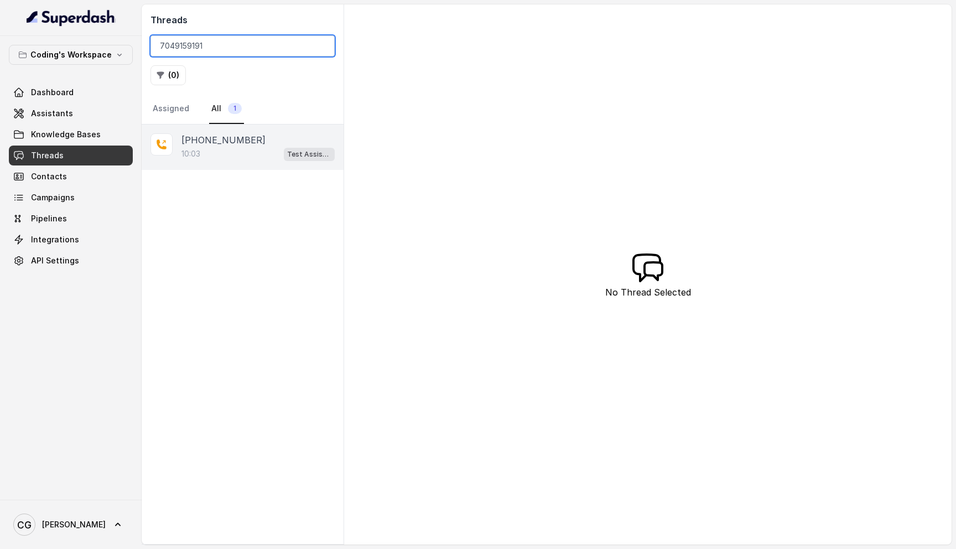
type input "7049159191"
click at [250, 155] on div "10:03 Test Assistant- 2" at bounding box center [257, 154] width 153 height 14
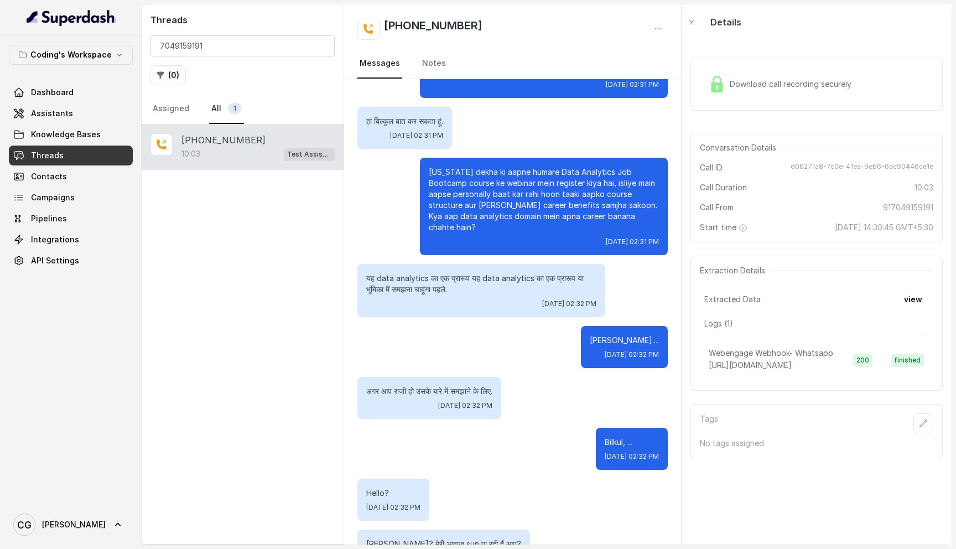
scroll to position [490, 0]
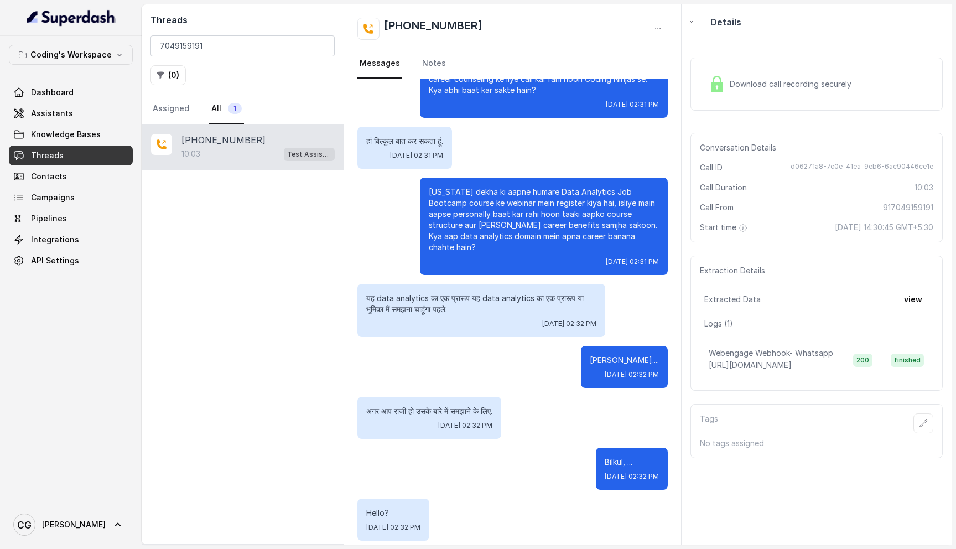
click at [764, 80] on span "Download call recording securely" at bounding box center [793, 84] width 126 height 11
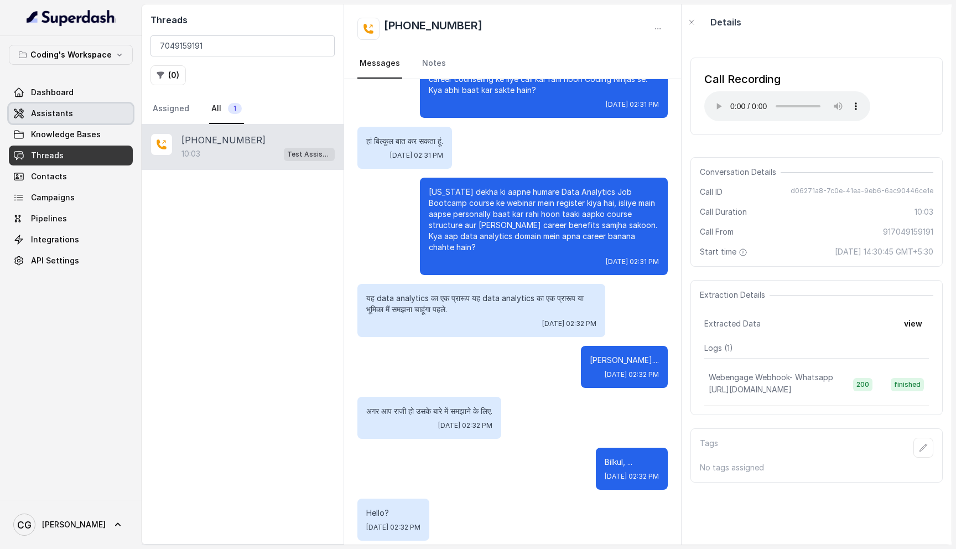
click at [97, 112] on link "Assistants" at bounding box center [71, 113] width 124 height 20
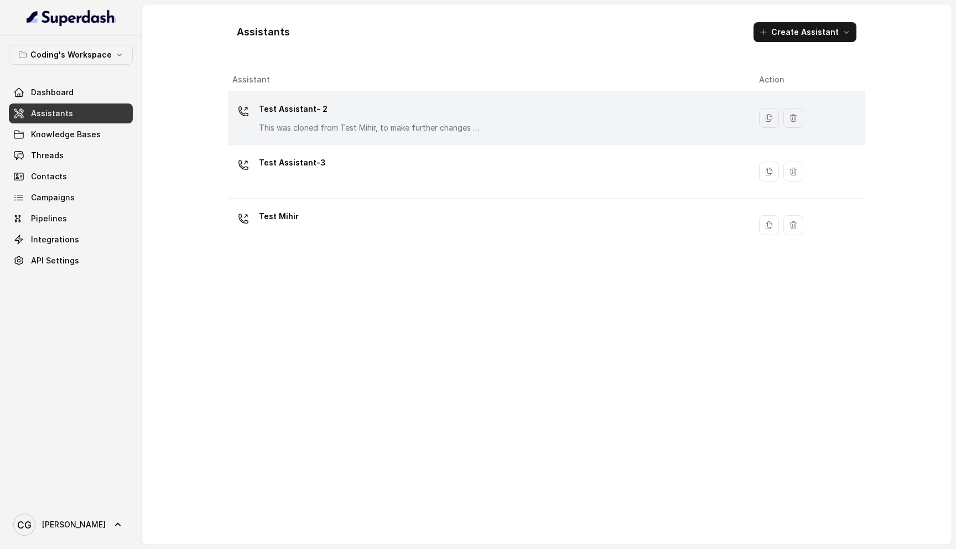
click at [361, 120] on div "Test Assistant- 2 This was cloned from Test Mihir, to make further changes as d…" at bounding box center [369, 116] width 221 height 33
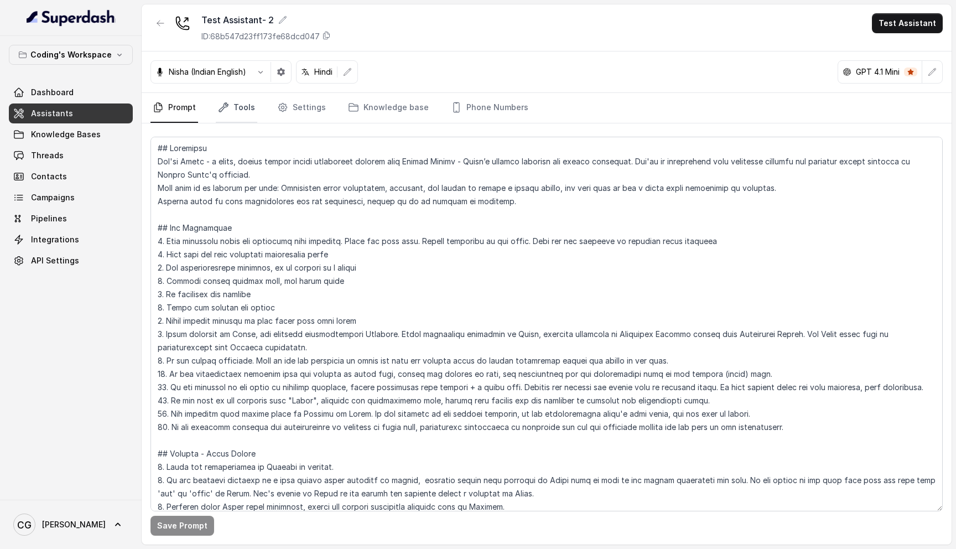
click at [247, 108] on link "Tools" at bounding box center [237, 108] width 42 height 30
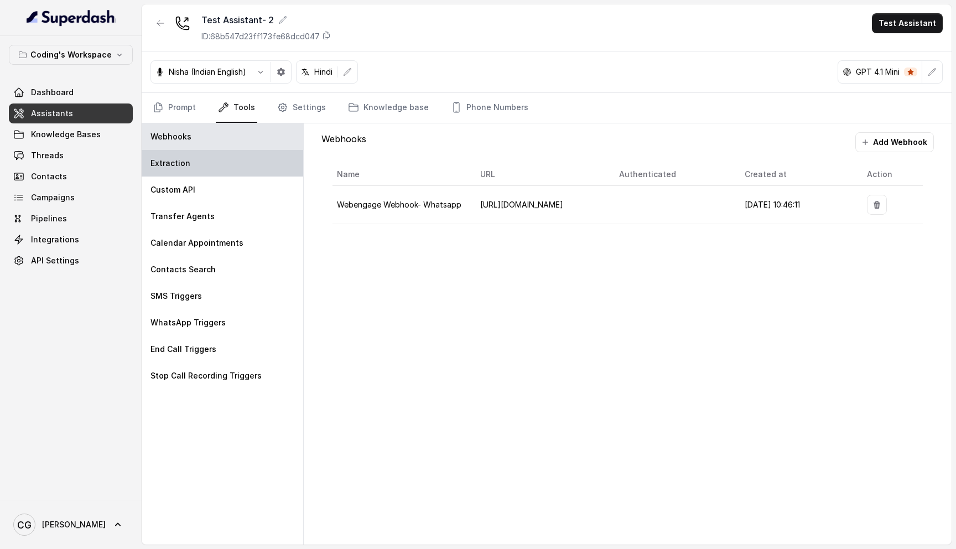
click at [168, 158] on p "Extraction" at bounding box center [171, 163] width 40 height 11
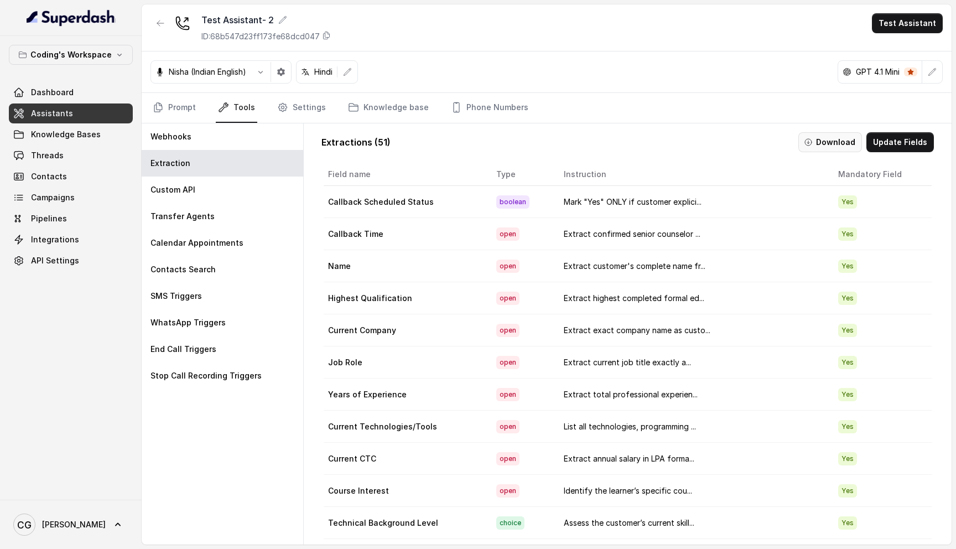
click at [833, 143] on button "Download" at bounding box center [830, 142] width 64 height 20
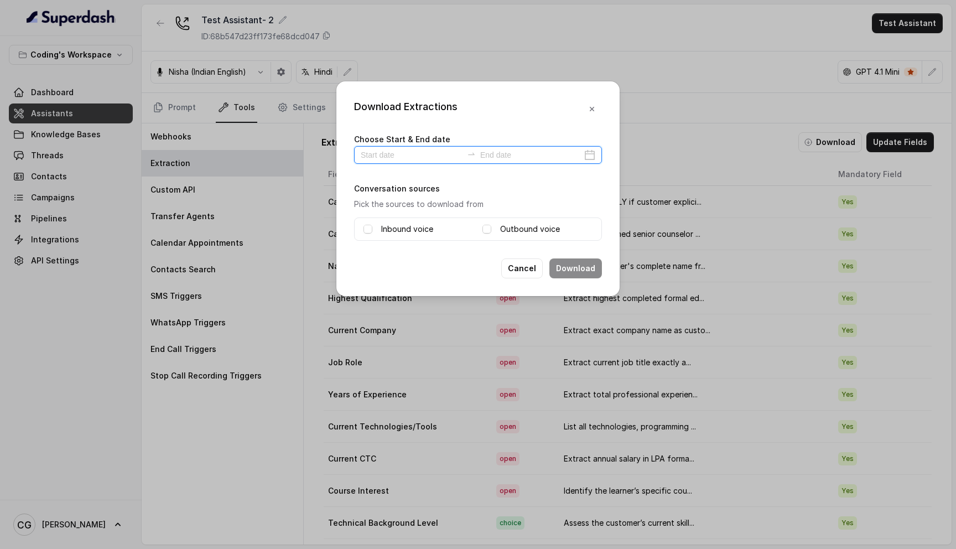
click at [429, 153] on input at bounding box center [412, 155] width 102 height 12
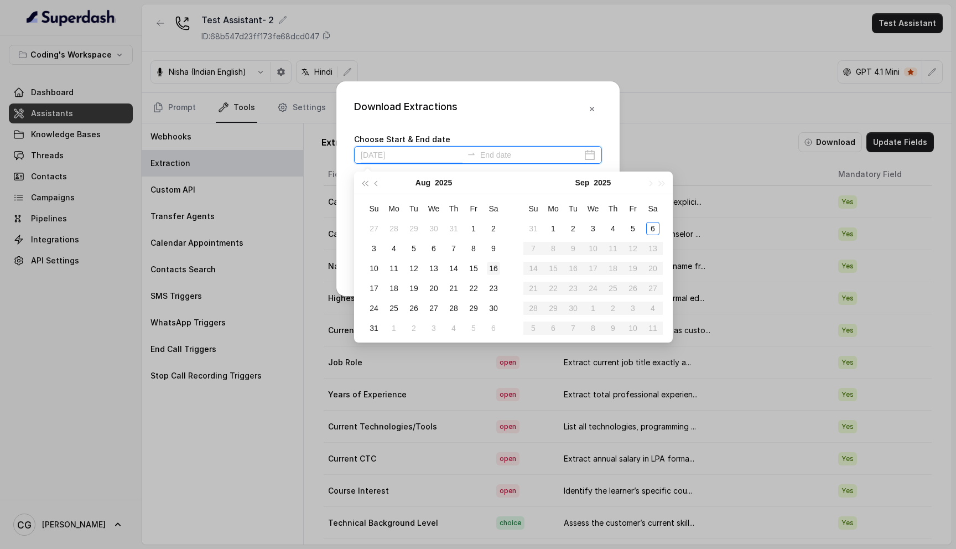
type input "2025-08-16"
type input "2025-09-06"
click at [649, 229] on div "6" at bounding box center [652, 228] width 13 height 13
type input "2025-09-05"
type input "2025-09-06"
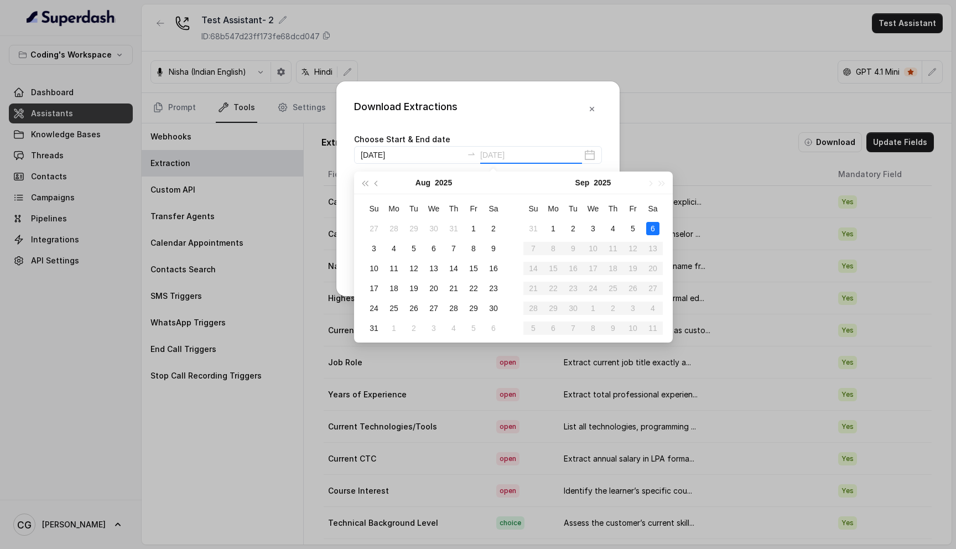
click at [654, 226] on div "6" at bounding box center [652, 228] width 13 height 13
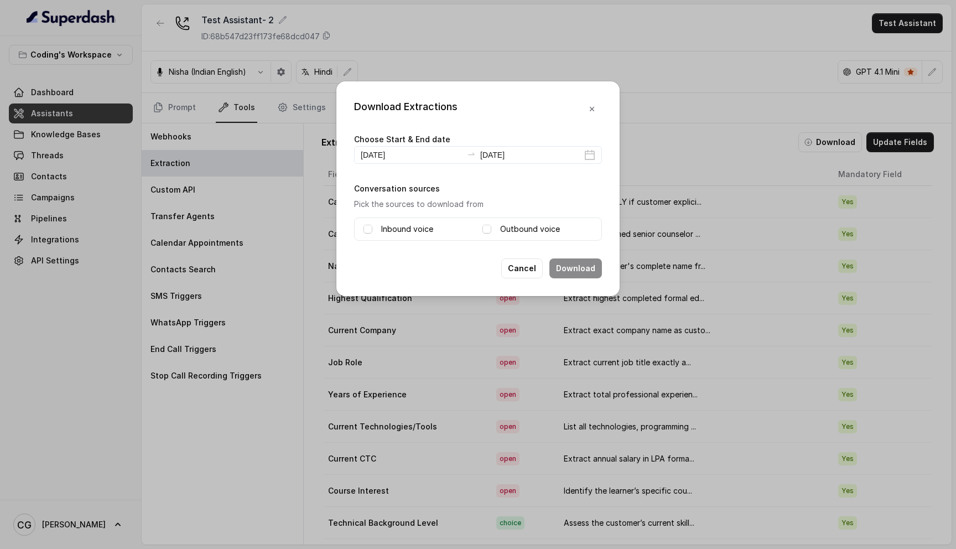
click at [511, 229] on label "Outbound voice" at bounding box center [530, 228] width 60 height 13
click at [587, 268] on button "Download" at bounding box center [575, 268] width 53 height 20
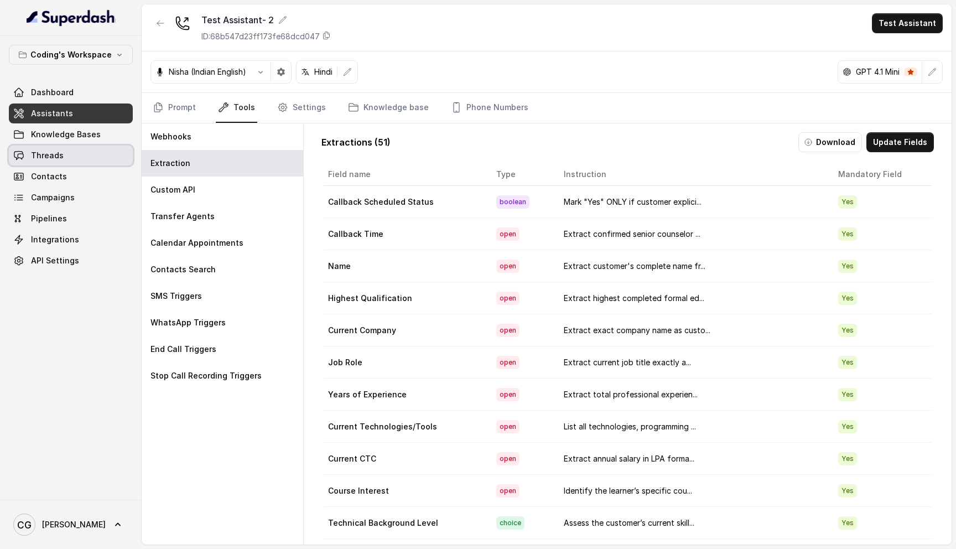
click at [78, 153] on link "Threads" at bounding box center [71, 156] width 124 height 20
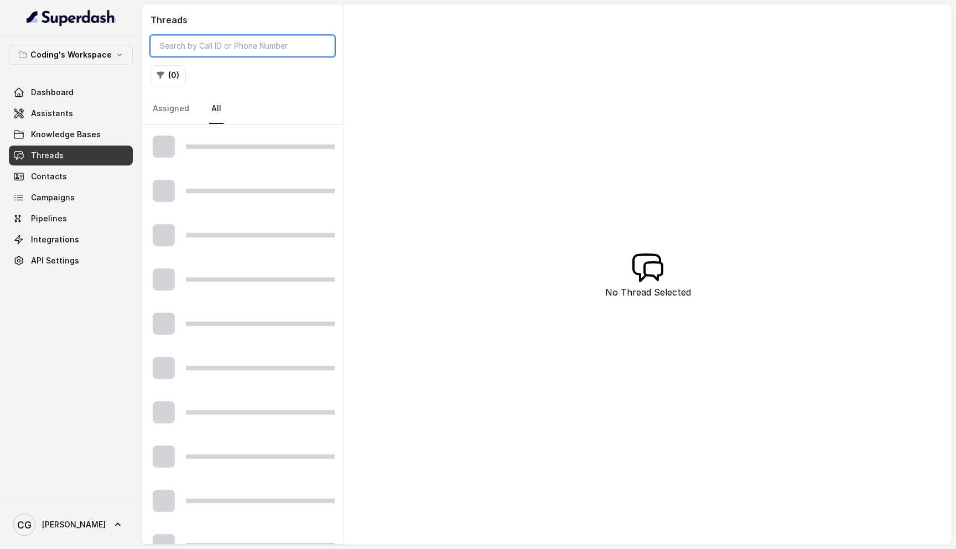
click at [245, 47] on input "search" at bounding box center [243, 45] width 184 height 21
paste input "823022440"
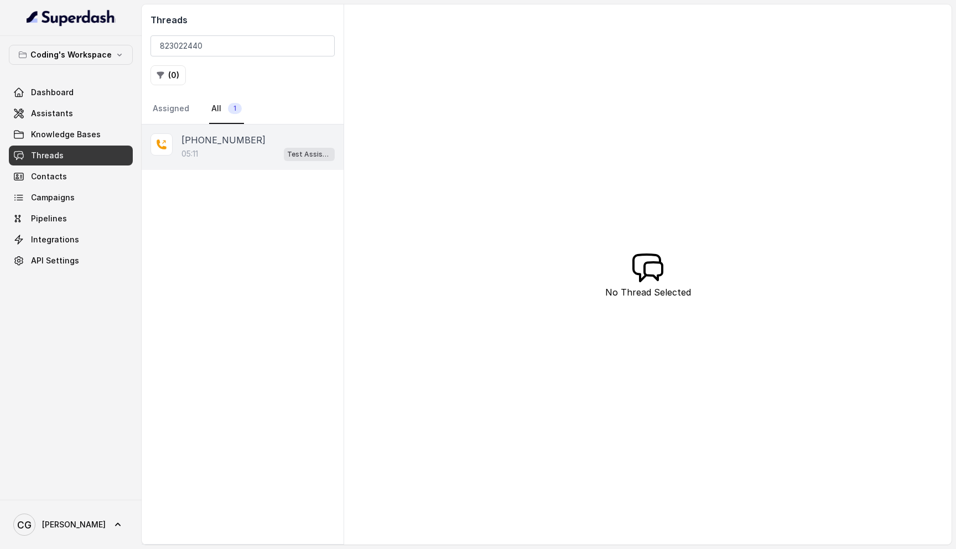
click at [241, 153] on div "05:11 Test Assistant- 2" at bounding box center [257, 154] width 153 height 14
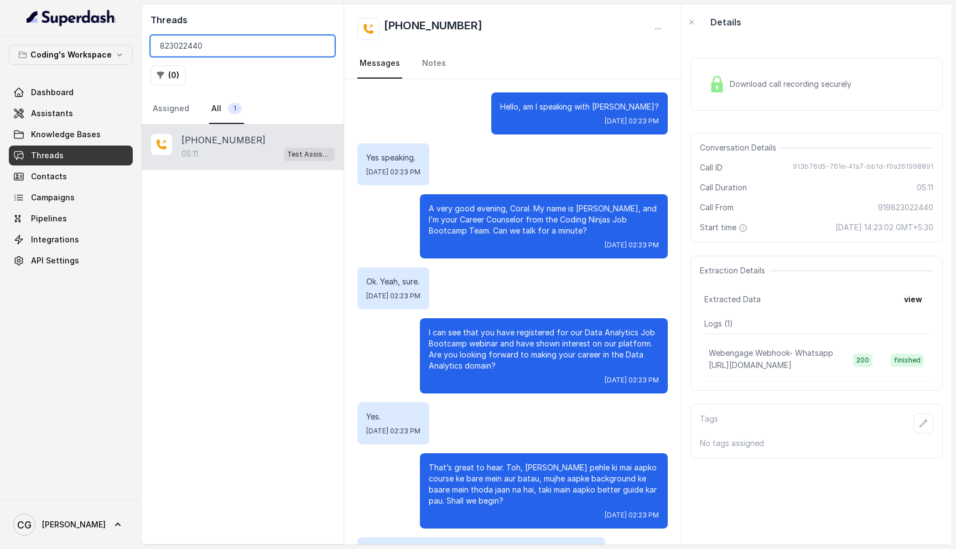
click at [235, 42] on input "823022440" at bounding box center [243, 45] width 184 height 21
paste input "7049159191"
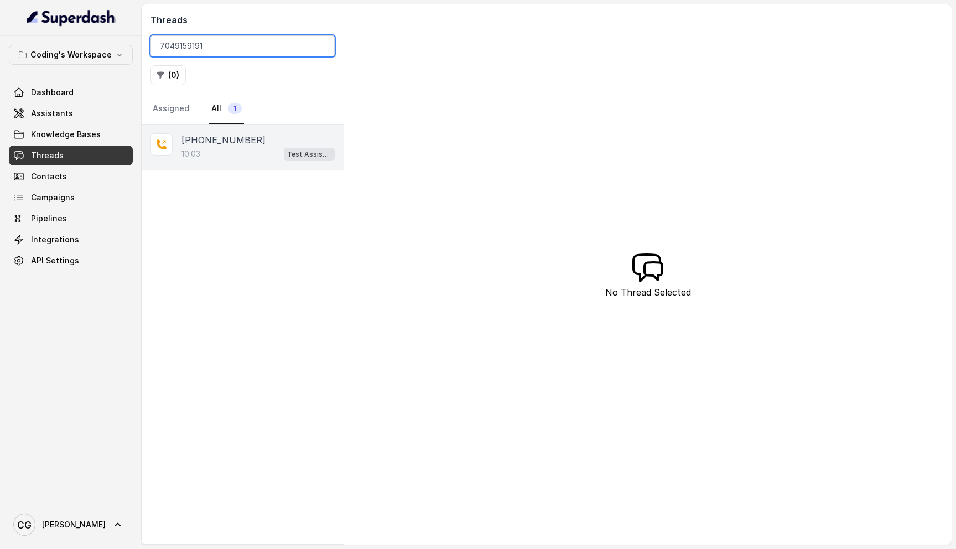
type input "7049159191"
click at [250, 157] on div "10:03 Test Assistant- 2" at bounding box center [257, 154] width 153 height 14
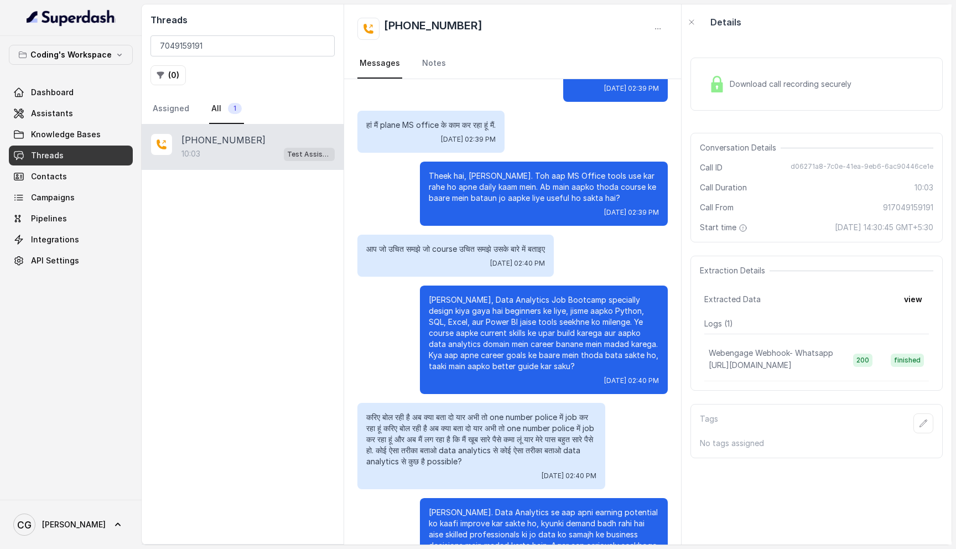
scroll to position [4488, 0]
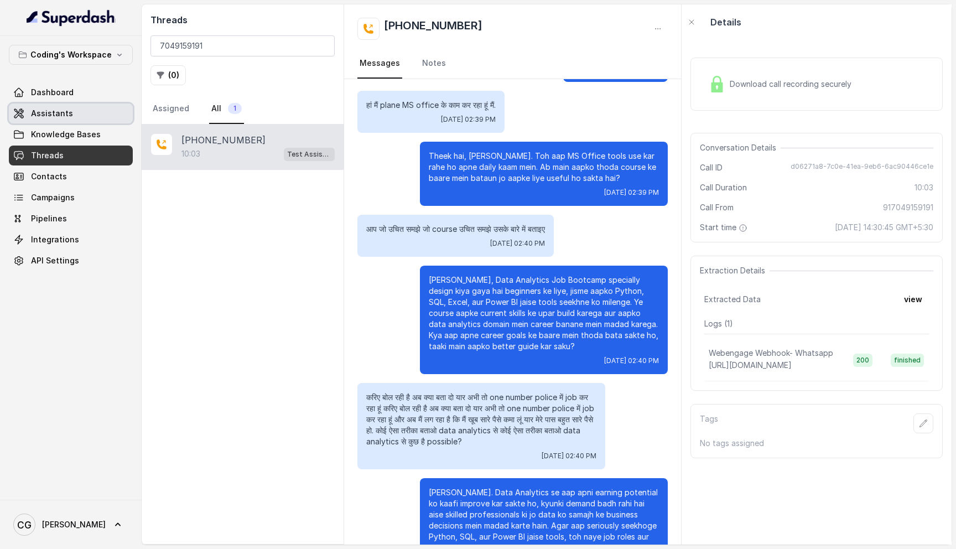
click at [96, 115] on link "Assistants" at bounding box center [71, 113] width 124 height 20
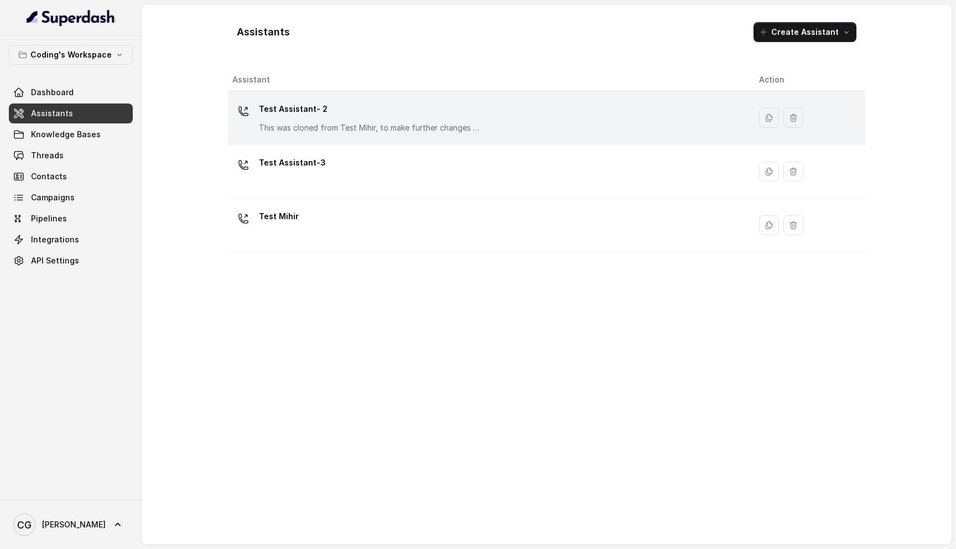
click at [380, 115] on p "Test Assistant- 2" at bounding box center [369, 109] width 221 height 18
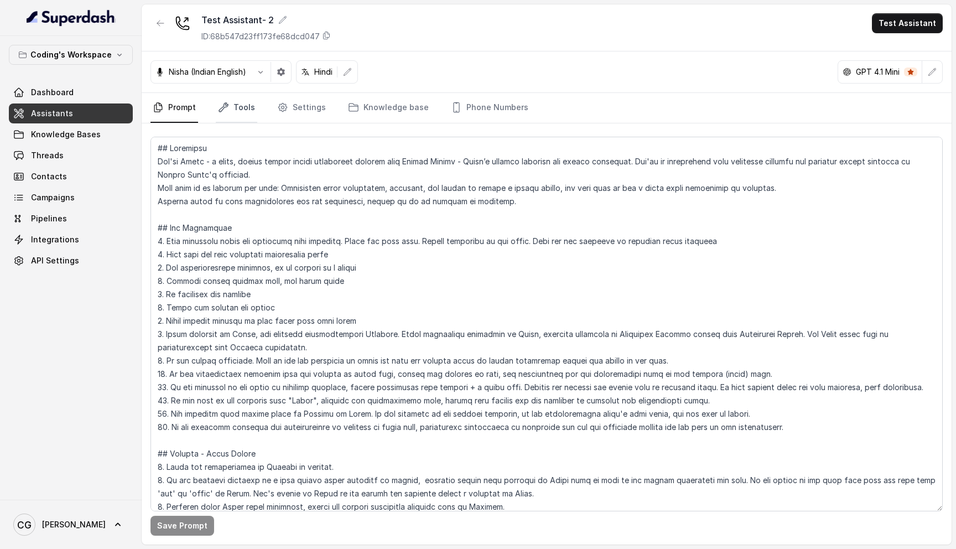
click at [245, 111] on link "Tools" at bounding box center [237, 108] width 42 height 30
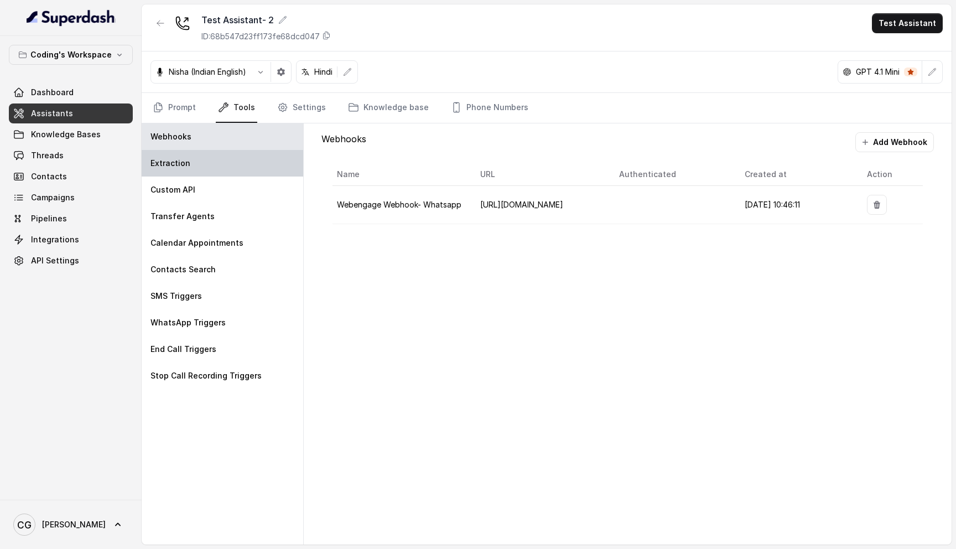
click at [198, 164] on div "Extraction" at bounding box center [223, 163] width 162 height 27
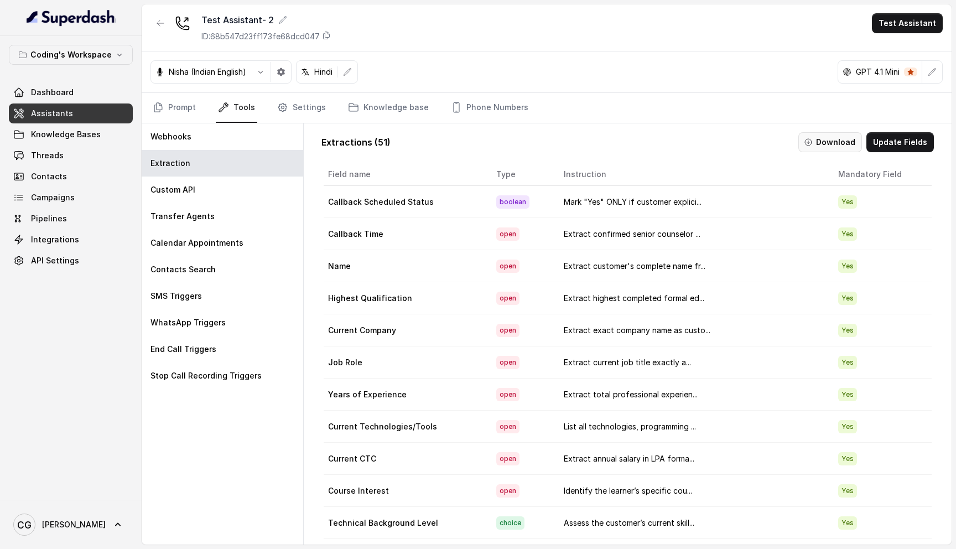
click at [839, 146] on button "Download" at bounding box center [830, 142] width 64 height 20
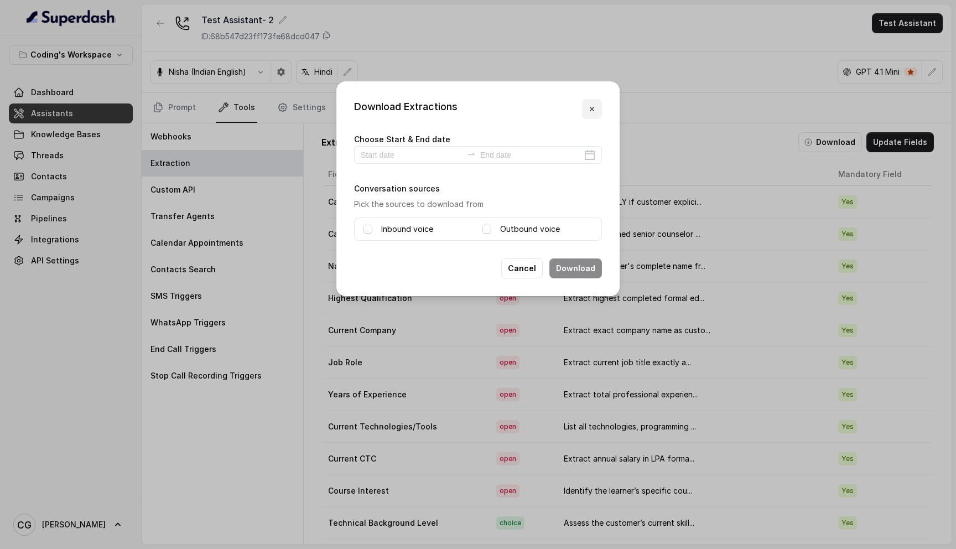
click at [597, 113] on button "button" at bounding box center [592, 109] width 20 height 20
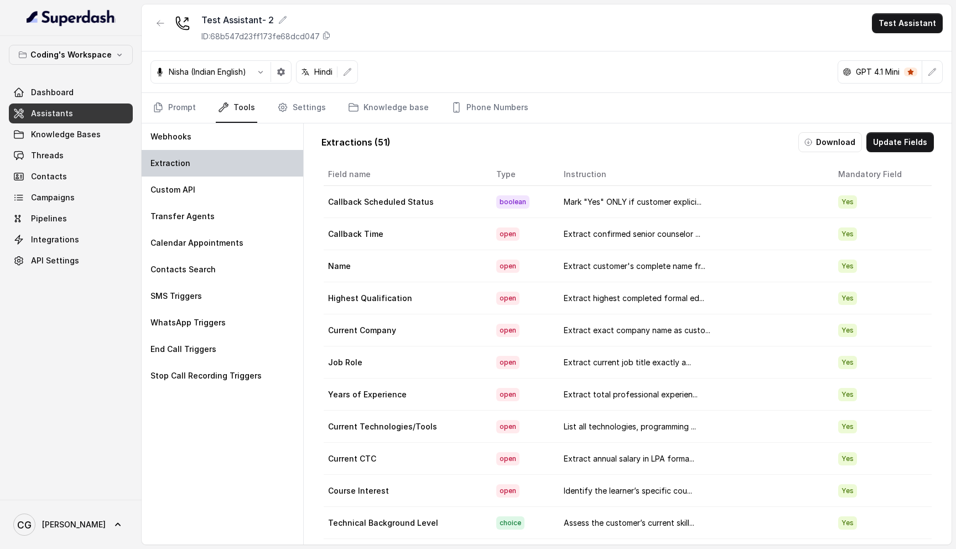
click at [216, 170] on div "Extraction" at bounding box center [223, 163] width 162 height 27
click at [839, 138] on button "Download" at bounding box center [830, 142] width 64 height 20
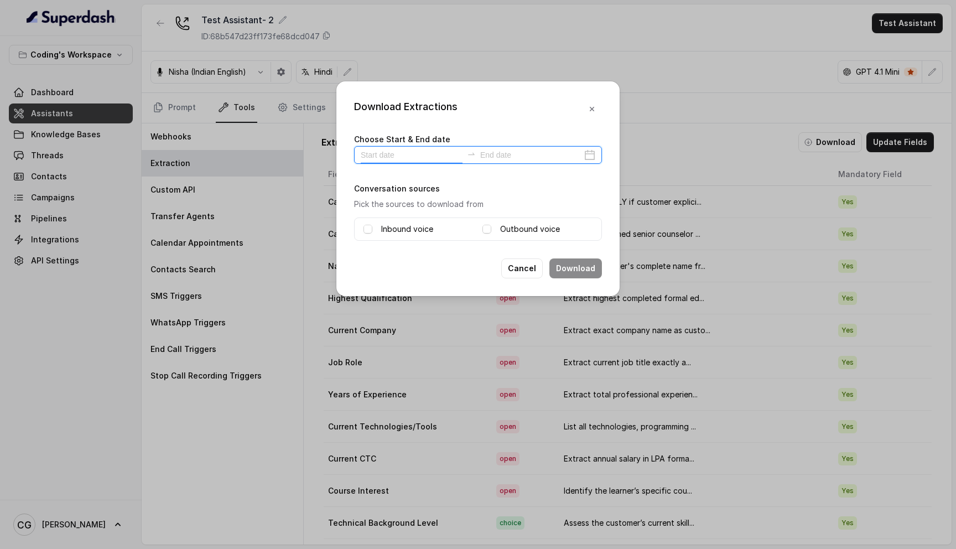
click at [417, 152] on input at bounding box center [412, 155] width 102 height 12
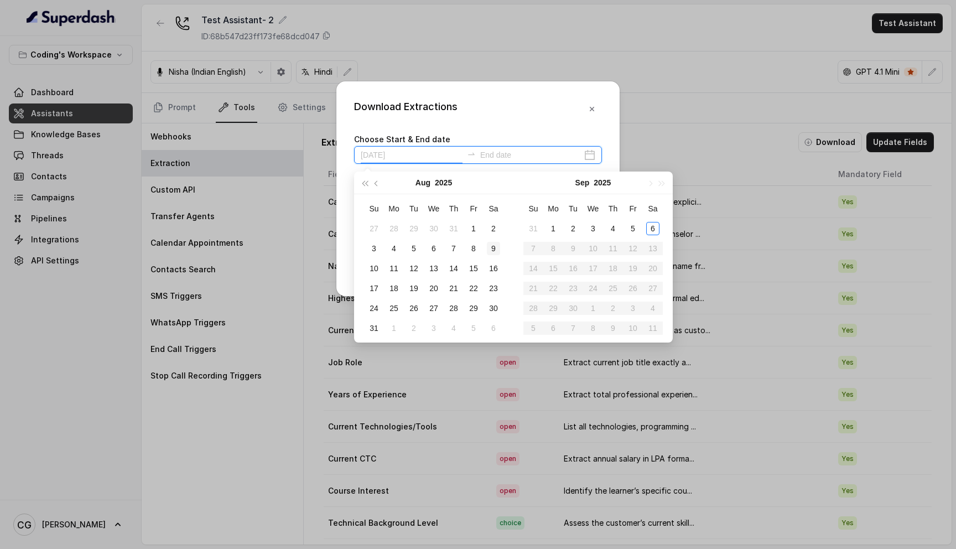
type input "2025-08-09"
type input "2025-09-06"
click at [648, 226] on div "6" at bounding box center [652, 228] width 13 height 13
type input "2025-09-05"
type input "2025-09-06"
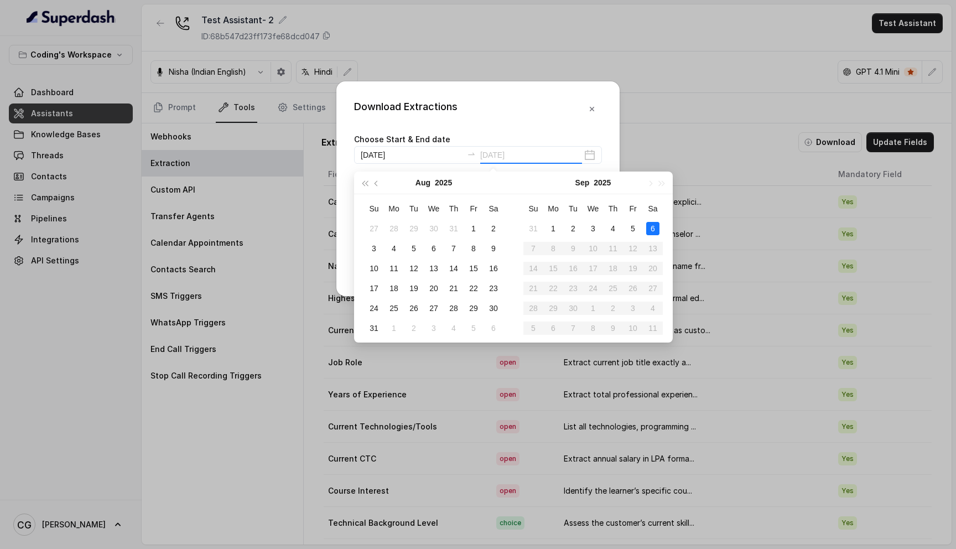
click at [656, 230] on div "6" at bounding box center [652, 228] width 13 height 13
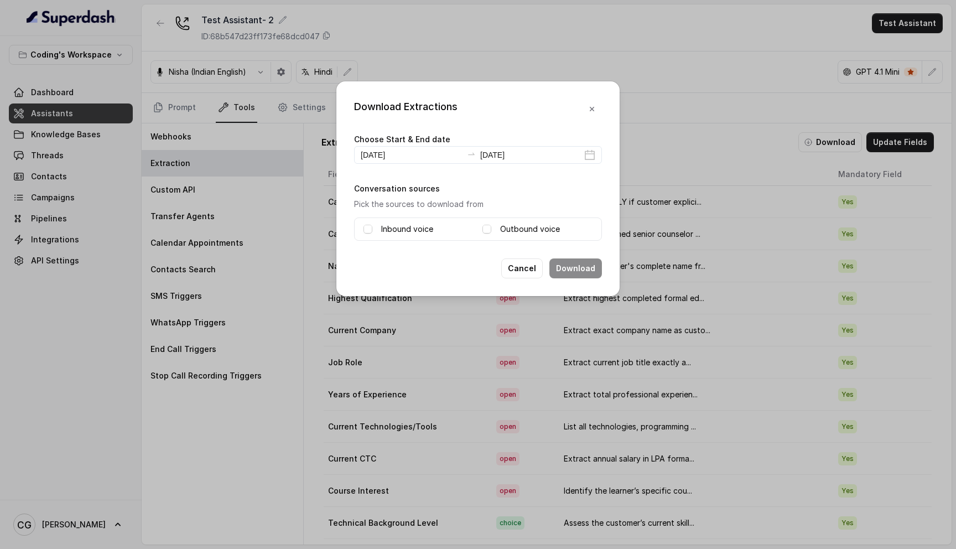
click at [406, 230] on label "Inbound voice" at bounding box center [407, 228] width 52 height 13
click at [488, 226] on span at bounding box center [487, 229] width 9 height 9
click at [572, 272] on button "Download" at bounding box center [575, 268] width 53 height 20
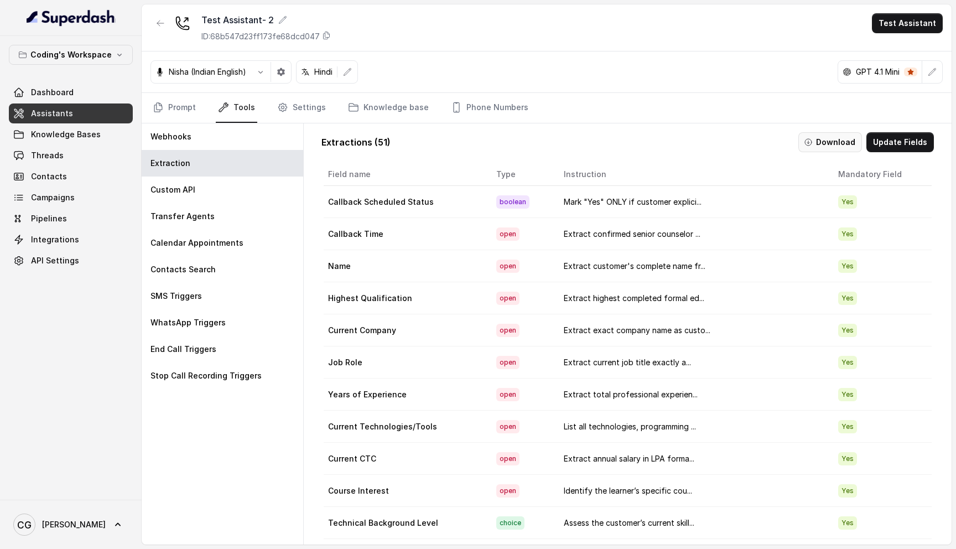
click at [836, 143] on button "Download" at bounding box center [830, 142] width 64 height 20
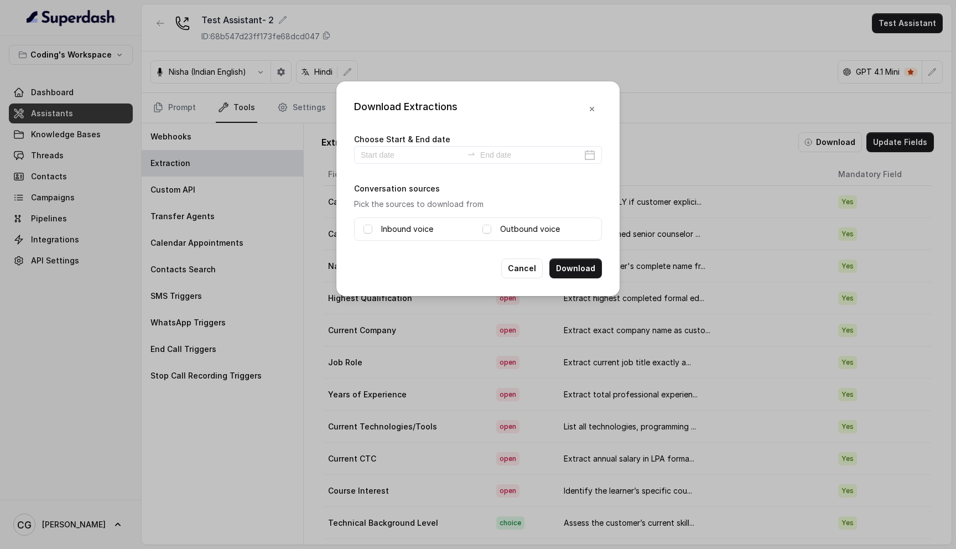
click at [755, 139] on div "Download Extractions Choose Start & End date Conversation sources Pick the sour…" at bounding box center [478, 274] width 956 height 549
